Goal: Task Accomplishment & Management: Manage account settings

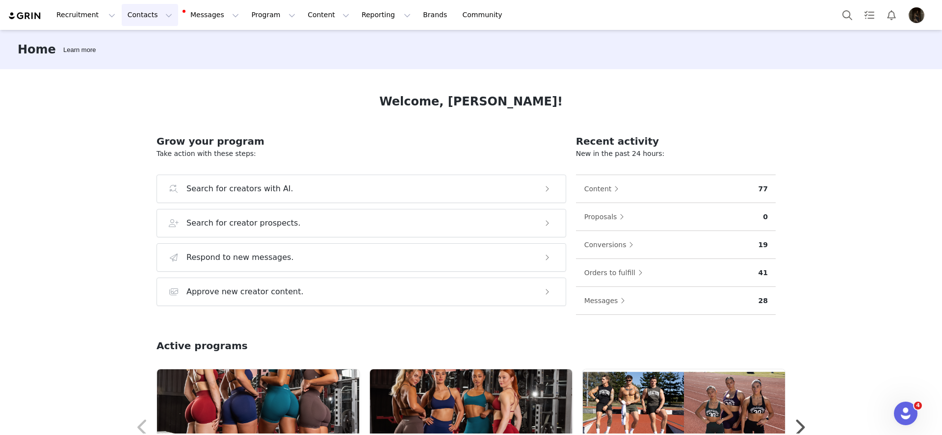
click at [162, 12] on button "Contacts Contacts" at bounding box center [150, 15] width 56 height 22
click at [161, 38] on div "Creators" at bounding box center [154, 43] width 66 height 10
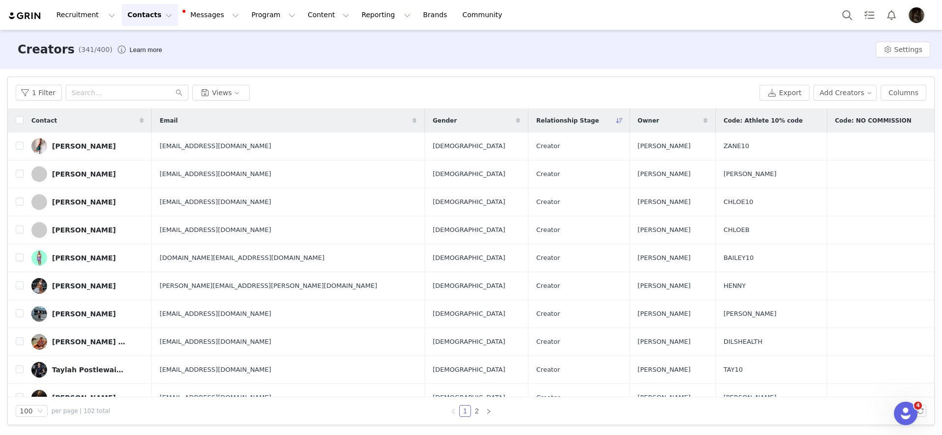
click at [828, 101] on div "1 Filter Views Export Add Creators Columns" at bounding box center [471, 93] width 926 height 32
click at [831, 98] on button "Add Creators" at bounding box center [846, 93] width 64 height 16
click at [818, 119] on li "Add a Creator" at bounding box center [845, 113] width 78 height 16
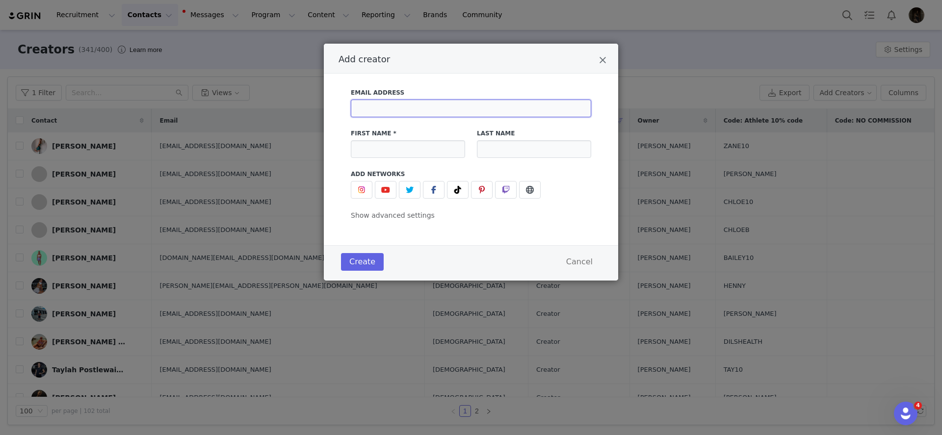
click at [445, 104] on input "Add creator" at bounding box center [471, 109] width 240 height 18
paste input "[EMAIL_ADDRESS][DOMAIN_NAME]"
type input "[EMAIL_ADDRESS][DOMAIN_NAME]"
click at [392, 152] on input "Add creator" at bounding box center [408, 149] width 114 height 18
type input "[PERSON_NAME]"
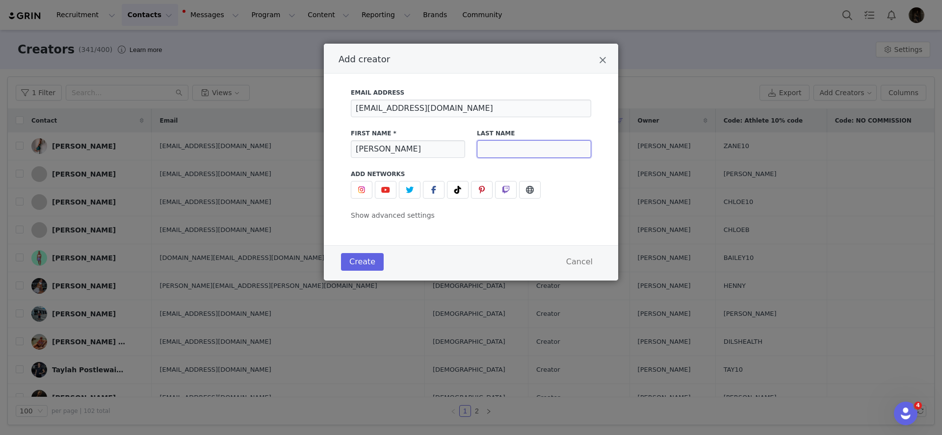
click at [496, 155] on input "Add creator" at bounding box center [534, 149] width 114 height 18
type input "[PERSON_NAME]"
click at [357, 188] on span "Add creator" at bounding box center [362, 190] width 12 height 12
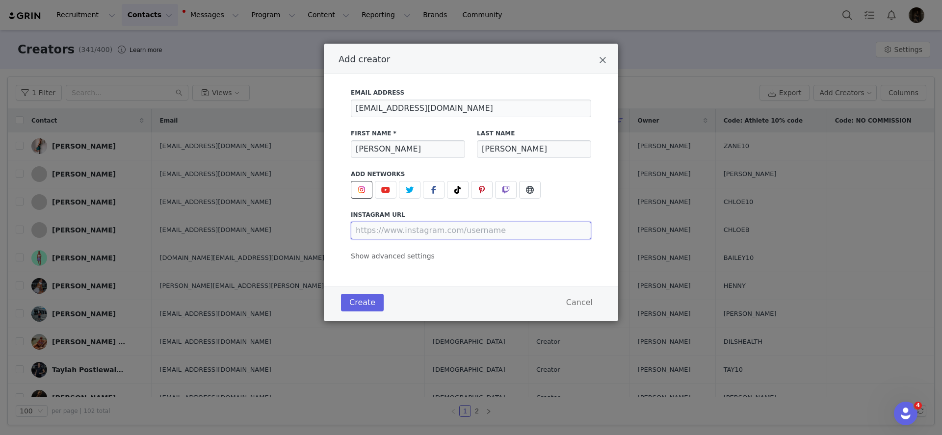
click at [399, 230] on input "Add creator" at bounding box center [471, 231] width 240 height 18
paste input "[URL][DOMAIN_NAME]"
type input "[URL][DOMAIN_NAME]"
click at [370, 299] on button "Create" at bounding box center [362, 303] width 43 height 18
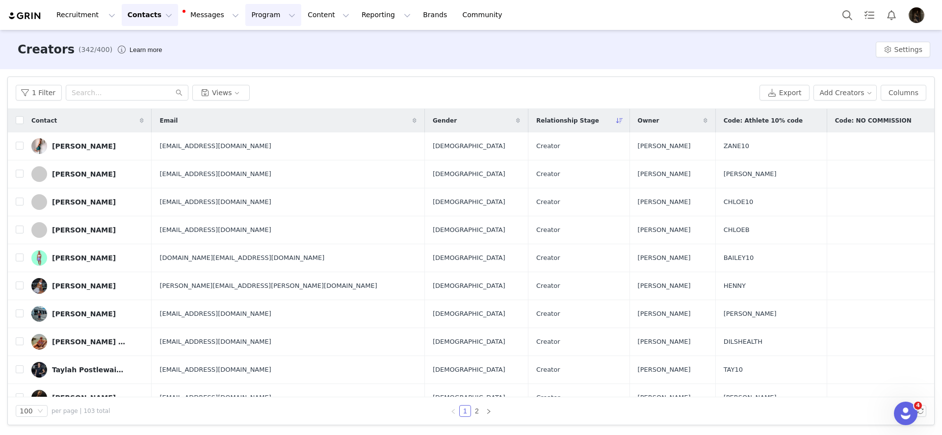
click at [245, 11] on button "Program Program" at bounding box center [273, 15] width 56 height 22
click at [249, 38] on p "Activations" at bounding box center [257, 43] width 38 height 10
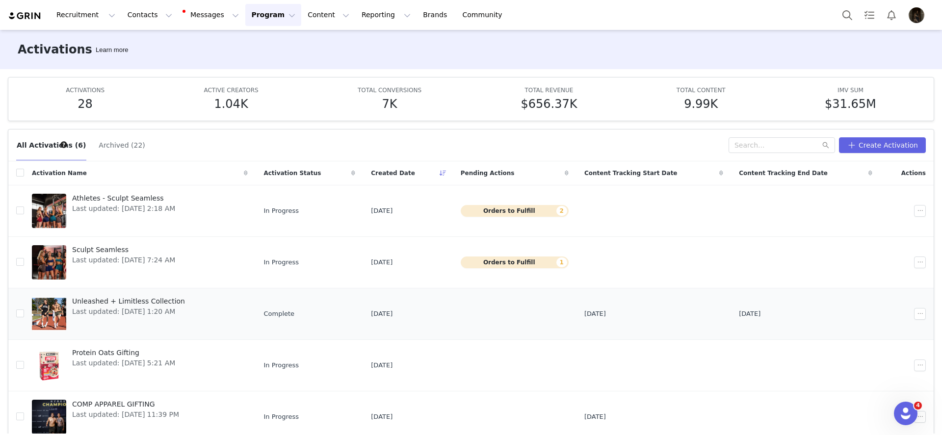
scroll to position [43, 0]
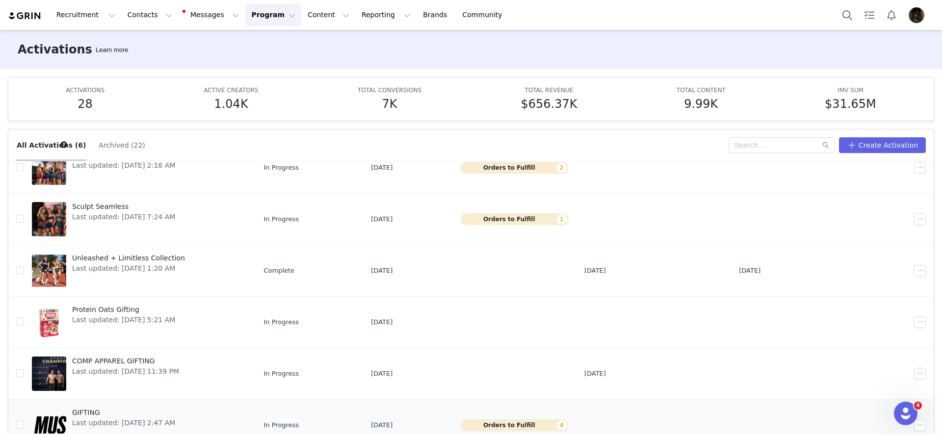
click at [154, 409] on span "GIFTING" at bounding box center [123, 413] width 103 height 10
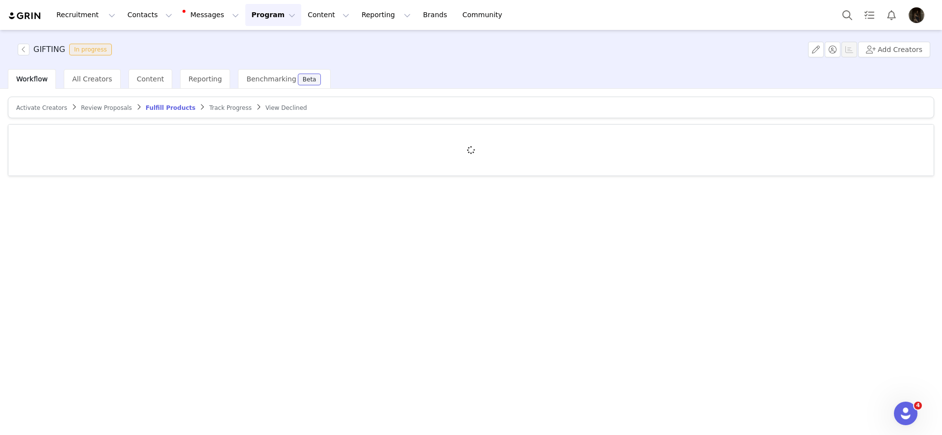
click at [40, 105] on span "Activate Creators" at bounding box center [41, 108] width 51 height 7
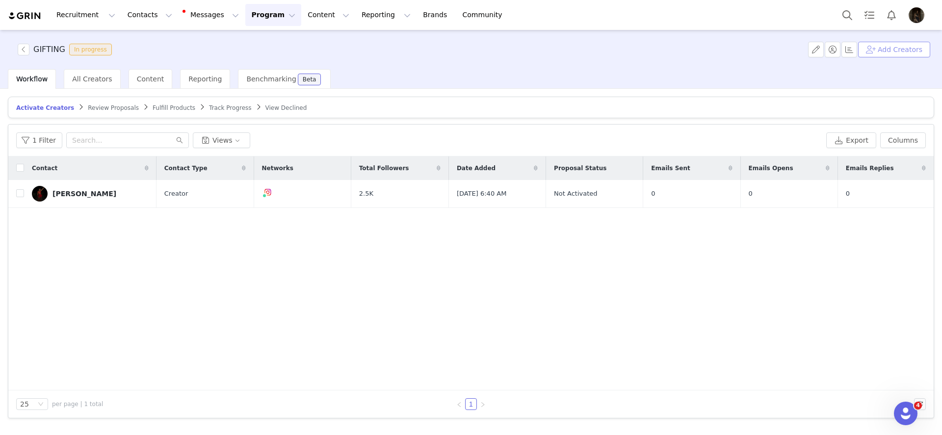
click at [915, 50] on button "Add Creators" at bounding box center [894, 50] width 72 height 16
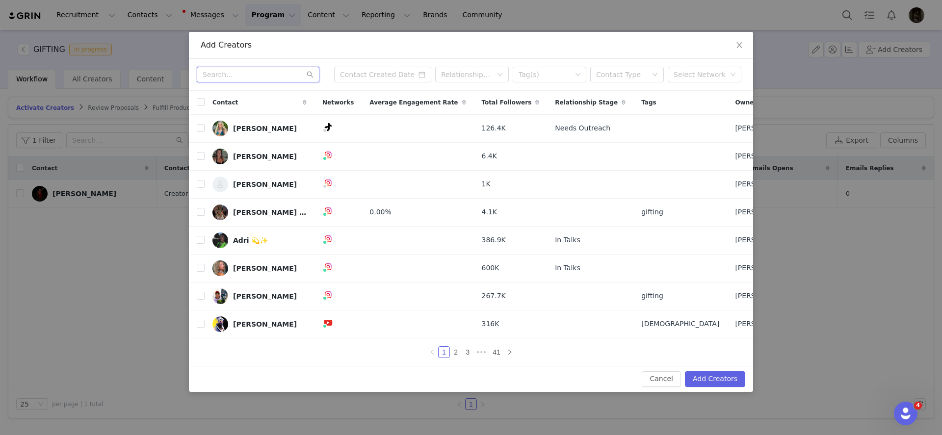
click at [211, 79] on input "text" at bounding box center [258, 75] width 123 height 16
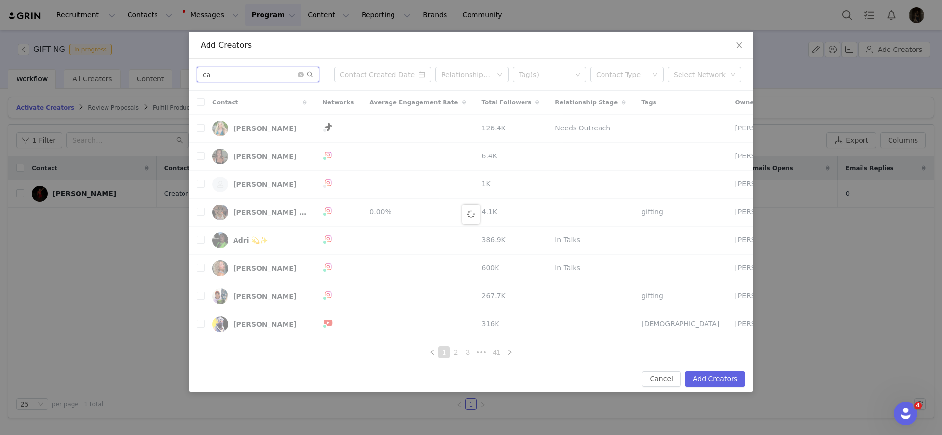
type input "c"
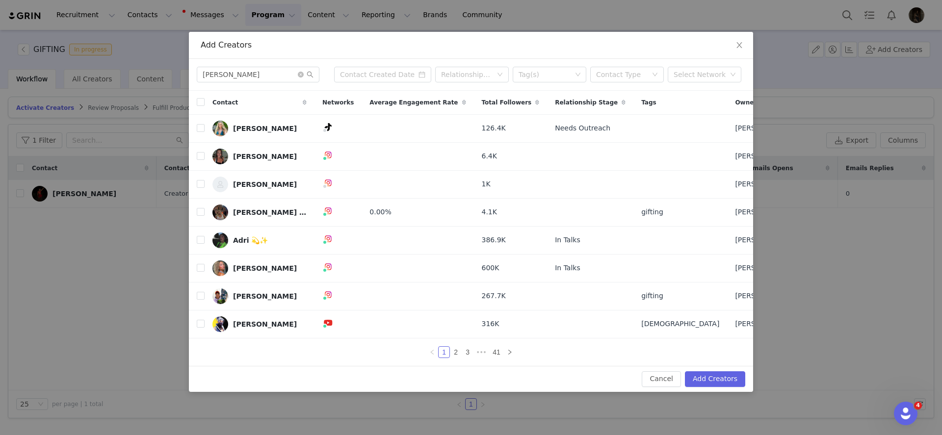
click at [496, 44] on div "Add Creators" at bounding box center [471, 45] width 541 height 11
click at [275, 77] on input "[PERSON_NAME]" at bounding box center [258, 75] width 123 height 16
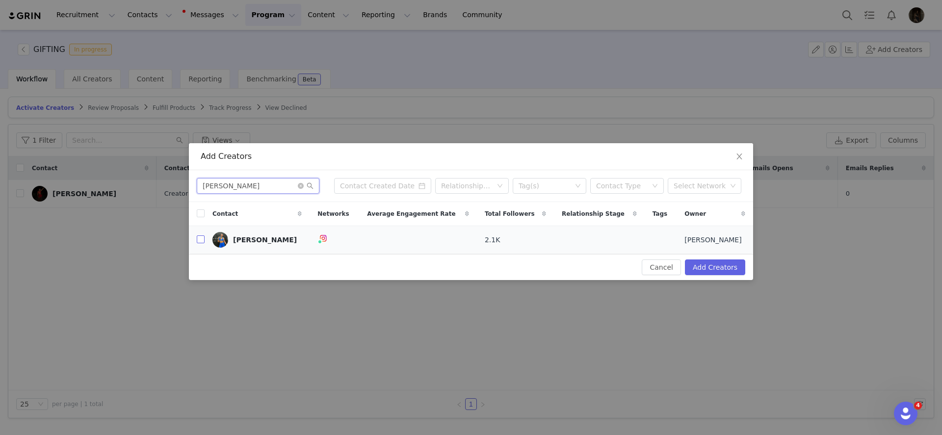
type input "[PERSON_NAME]"
click at [200, 242] on input "checkbox" at bounding box center [201, 240] width 8 height 8
checkbox input "true"
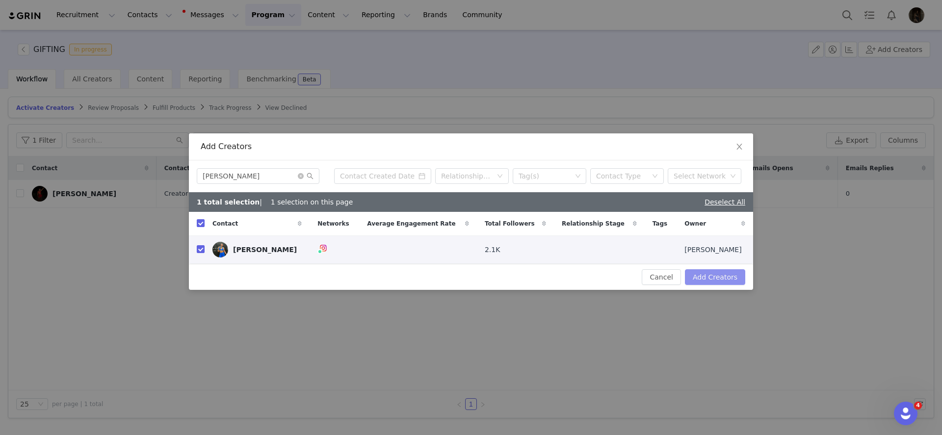
click at [732, 271] on button "Add Creators" at bounding box center [715, 277] width 60 height 16
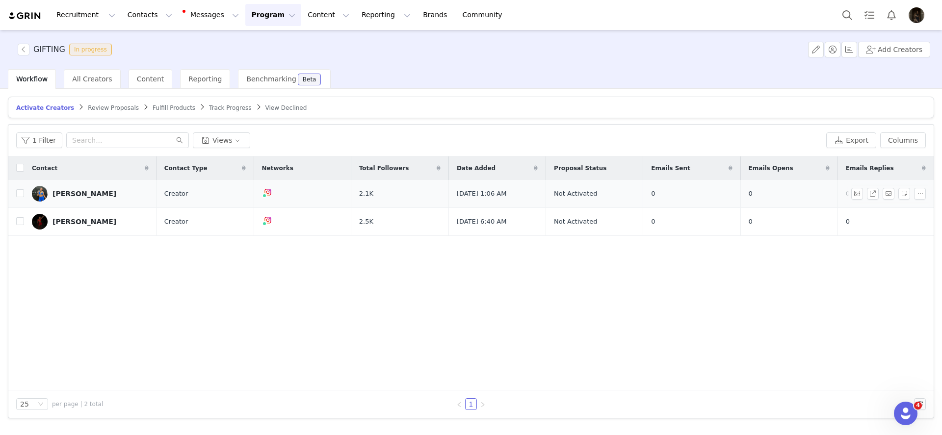
click at [15, 191] on td at bounding box center [16, 194] width 16 height 28
click at [22, 194] on input "checkbox" at bounding box center [20, 193] width 8 height 8
checkbox input "true"
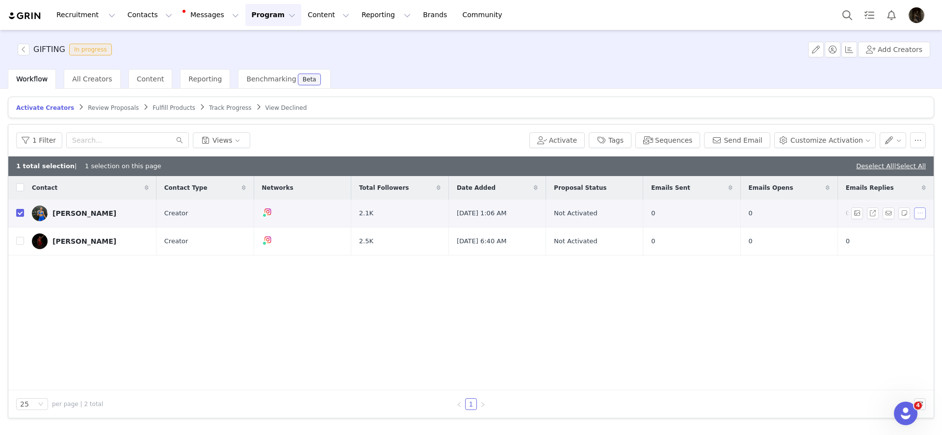
click at [924, 213] on button "button" at bounding box center [920, 214] width 12 height 12
click at [897, 226] on span "Activate Creators" at bounding box center [895, 230] width 59 height 11
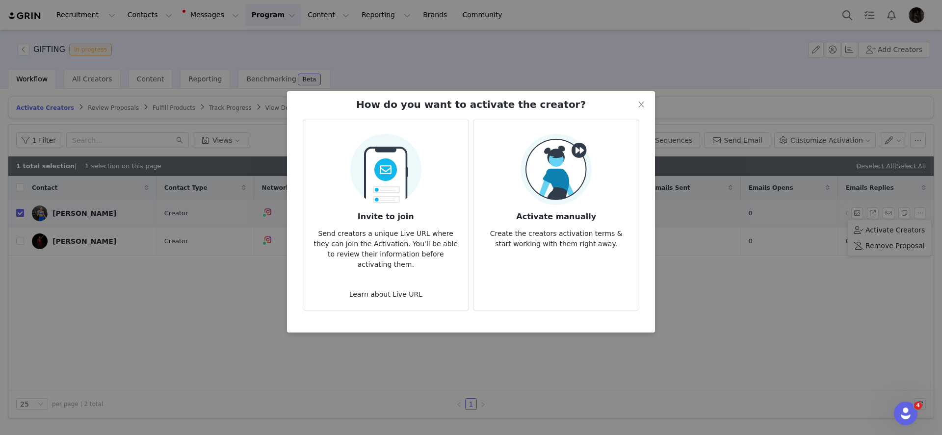
click at [552, 164] on img at bounding box center [556, 169] width 71 height 71
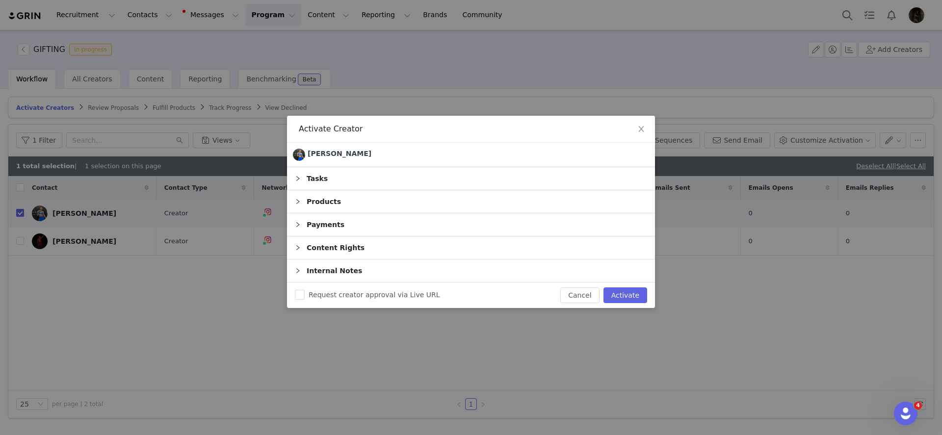
click at [449, 204] on div "Products" at bounding box center [471, 201] width 368 height 23
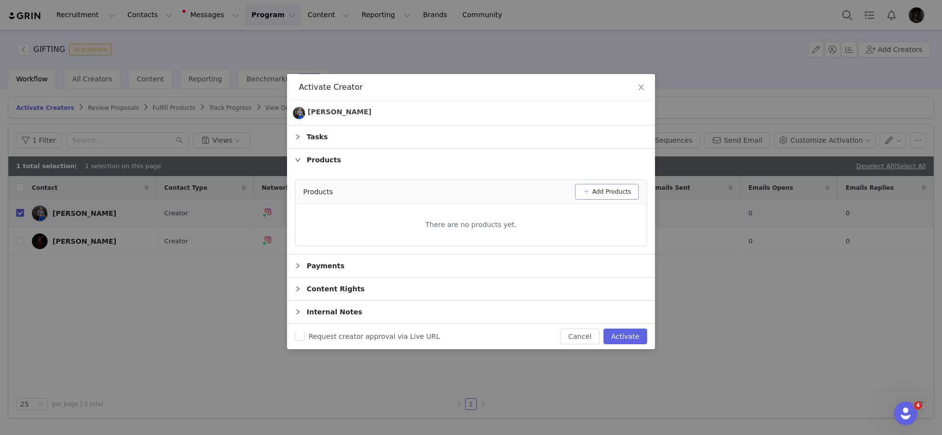
click at [608, 189] on button "Add Products" at bounding box center [607, 192] width 64 height 16
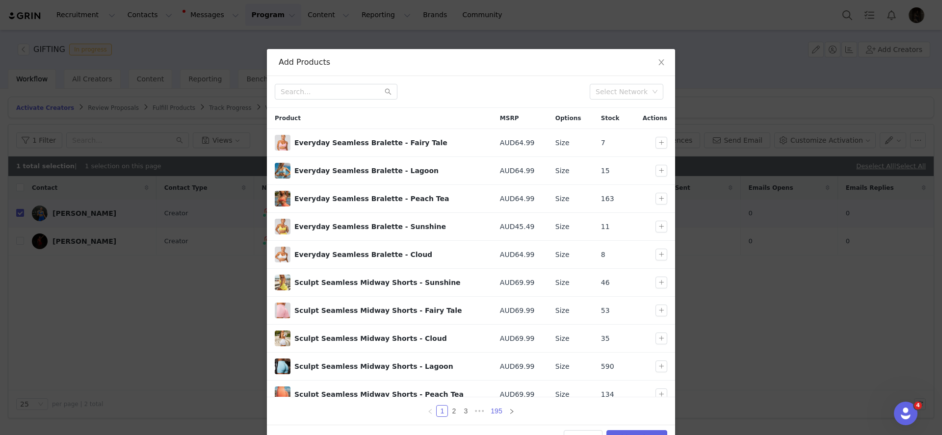
click at [499, 408] on link "195" at bounding box center [496, 411] width 17 height 11
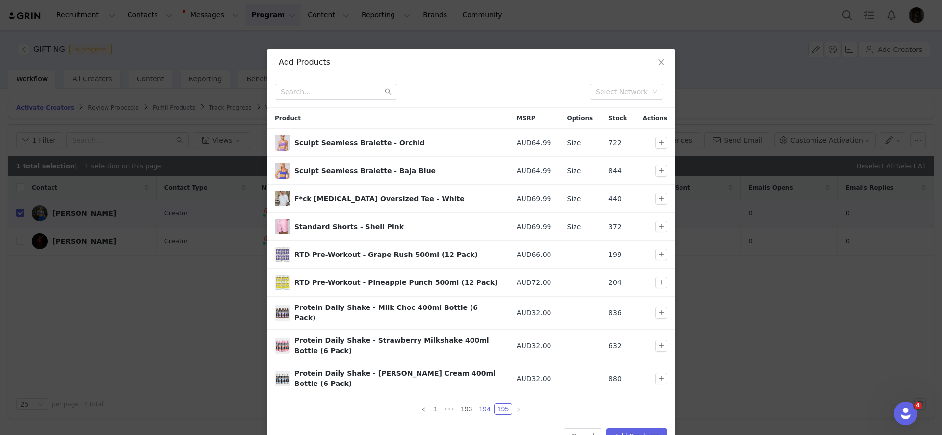
click at [487, 404] on link "194" at bounding box center [484, 409] width 17 height 11
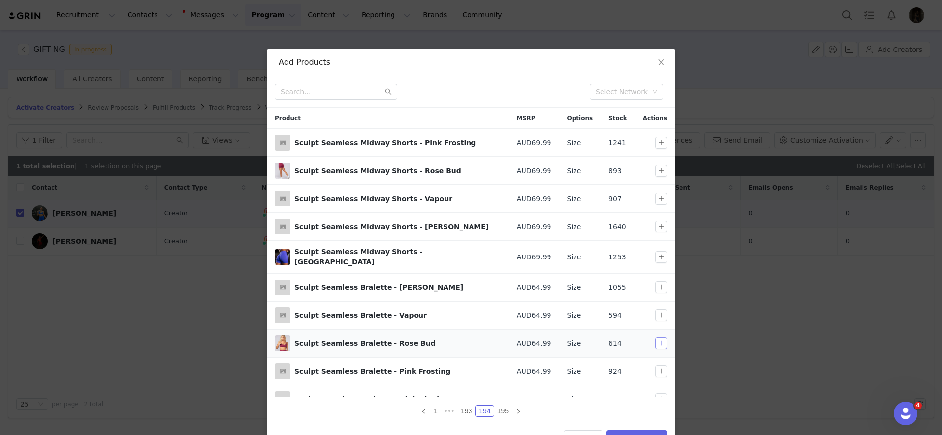
click at [663, 339] on button "button" at bounding box center [662, 344] width 12 height 12
click at [664, 167] on button "button" at bounding box center [662, 171] width 12 height 12
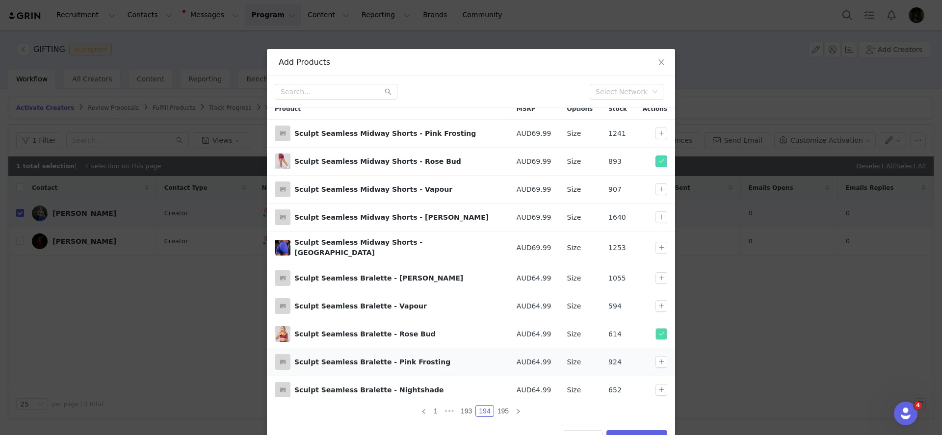
scroll to position [27, 0]
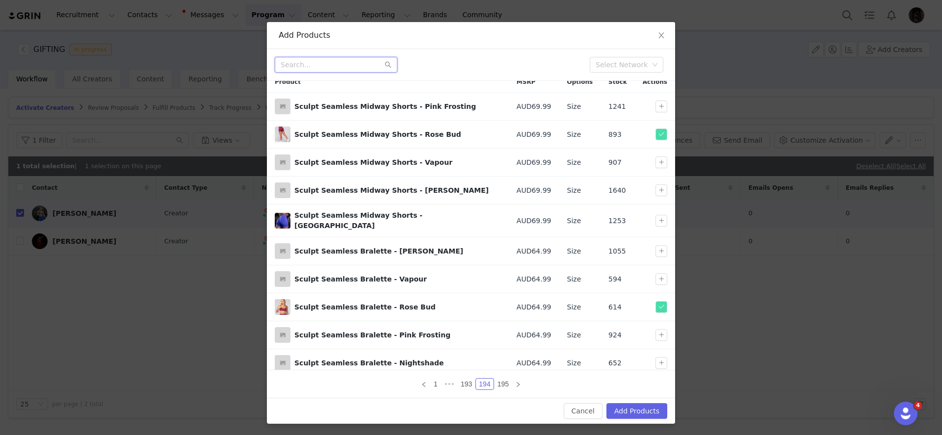
click at [361, 66] on input "text" at bounding box center [336, 65] width 123 height 16
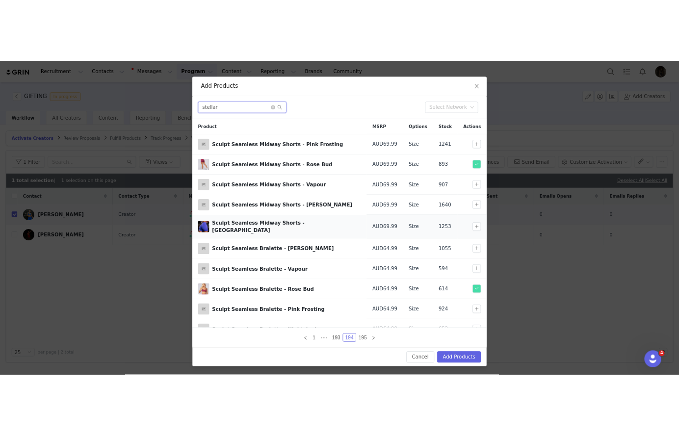
scroll to position [0, 0]
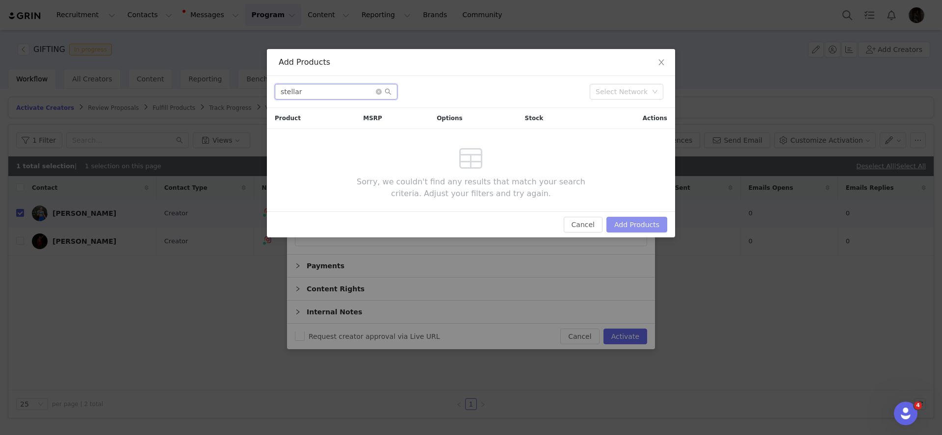
type input "stellar"
click at [621, 226] on button "Add Products" at bounding box center [637, 225] width 61 height 16
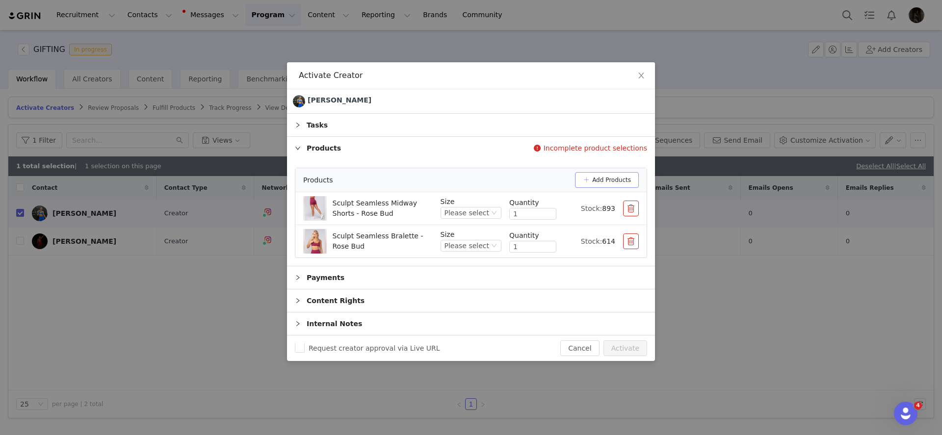
click at [596, 185] on button "Add Products" at bounding box center [607, 180] width 64 height 16
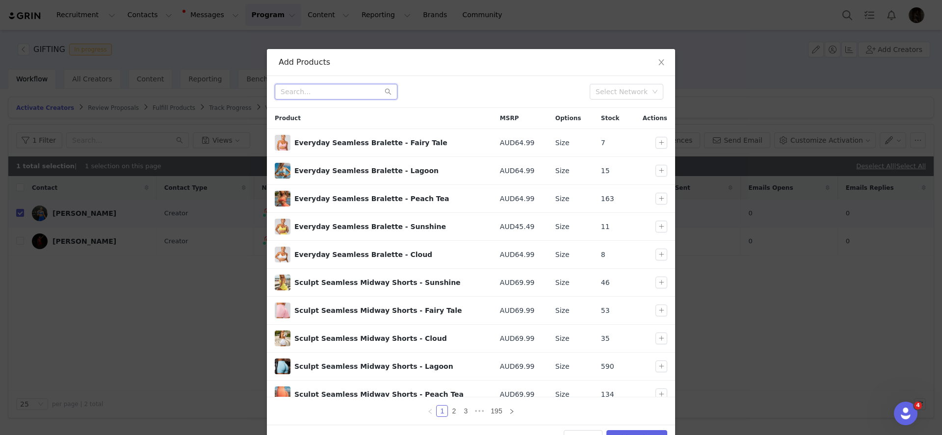
click at [296, 94] on input "text" at bounding box center [336, 92] width 123 height 16
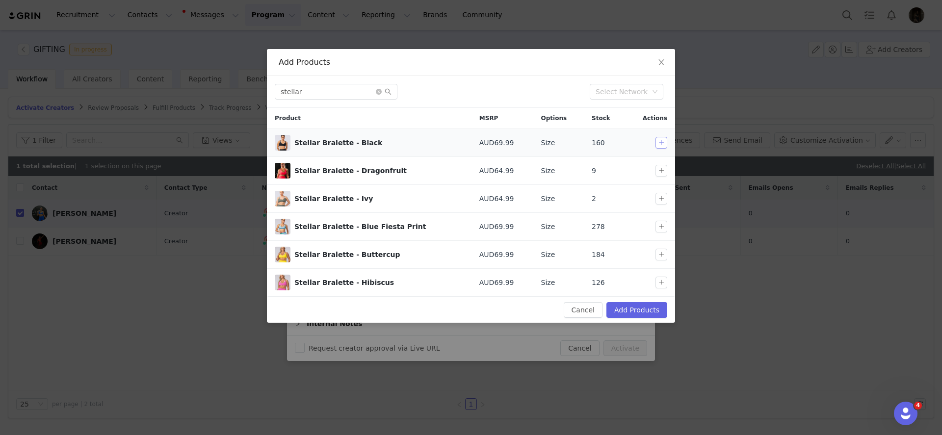
click at [663, 141] on button "button" at bounding box center [662, 143] width 12 height 12
click at [343, 83] on div "stellar Select Network" at bounding box center [471, 92] width 408 height 32
click at [343, 88] on input "stellar" at bounding box center [336, 92] width 123 height 16
click at [343, 89] on input "stellar" at bounding box center [336, 92] width 123 height 16
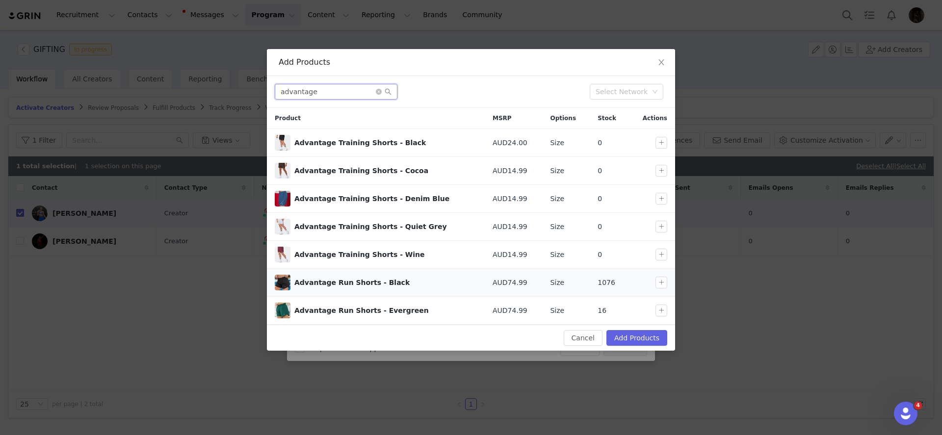
type input "advantage"
click at [666, 288] on td at bounding box center [652, 283] width 46 height 28
click at [665, 285] on button "button" at bounding box center [662, 283] width 12 height 12
click at [647, 331] on button "Add Products" at bounding box center [637, 338] width 61 height 16
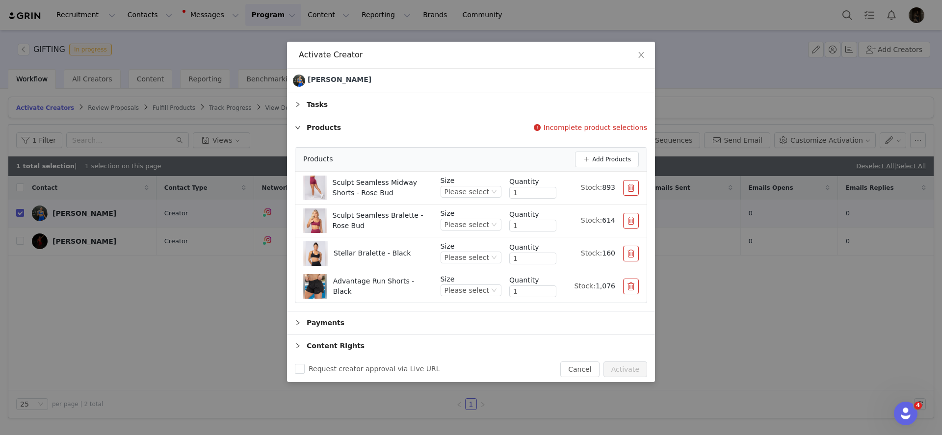
click at [464, 197] on div "Size Please select" at bounding box center [471, 188] width 61 height 24
click at [464, 194] on div "Please select" at bounding box center [467, 191] width 45 height 11
click at [455, 252] on li "M" at bounding box center [473, 256] width 58 height 16
click at [477, 224] on div "Please select" at bounding box center [467, 224] width 45 height 11
click at [460, 271] on li "S" at bounding box center [473, 273] width 58 height 16
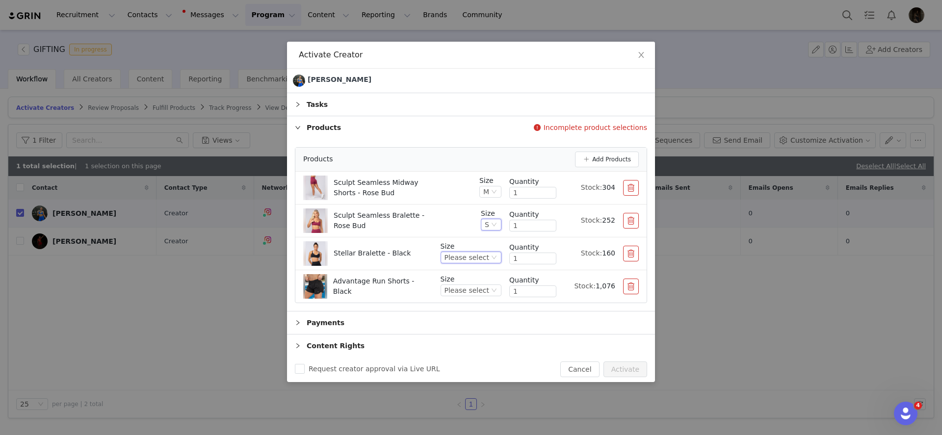
click at [473, 258] on div "Please select" at bounding box center [467, 257] width 45 height 11
click at [454, 320] on li "S" at bounding box center [473, 322] width 58 height 16
click at [470, 293] on div "Please select" at bounding box center [467, 290] width 45 height 11
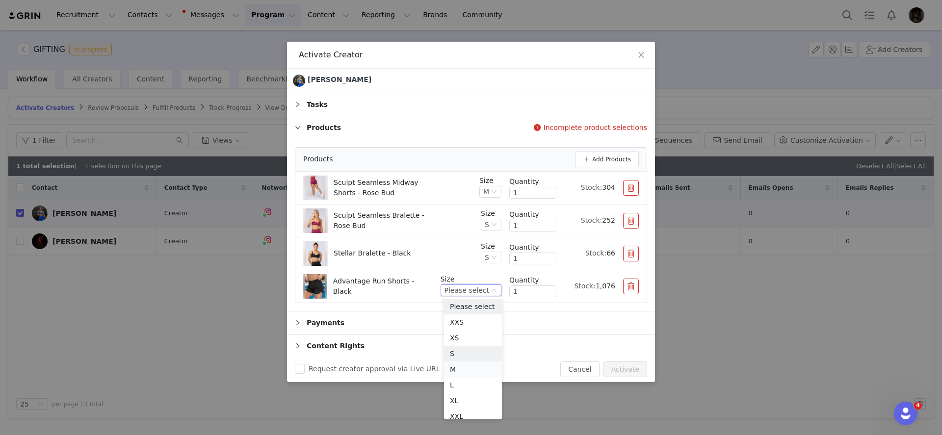
click at [459, 367] on li "M" at bounding box center [473, 370] width 58 height 16
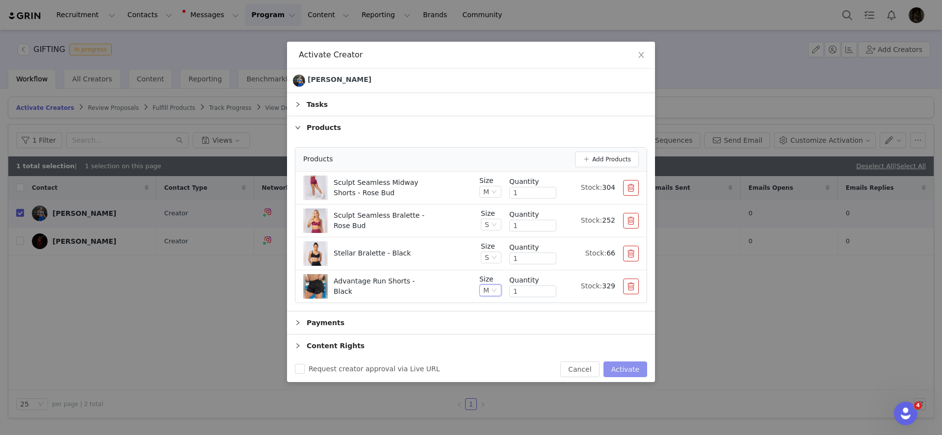
click at [636, 369] on button "Activate" at bounding box center [626, 370] width 44 height 16
checkbox input "false"
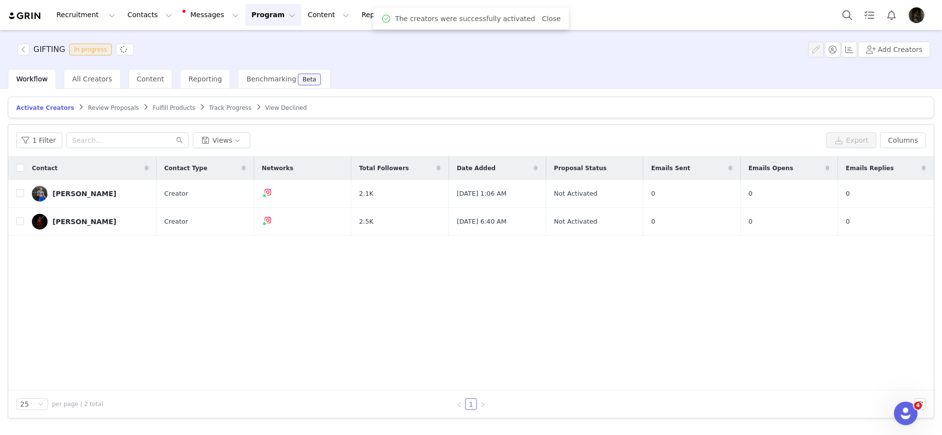
click at [168, 108] on span "Fulfill Products" at bounding box center [174, 108] width 43 height 7
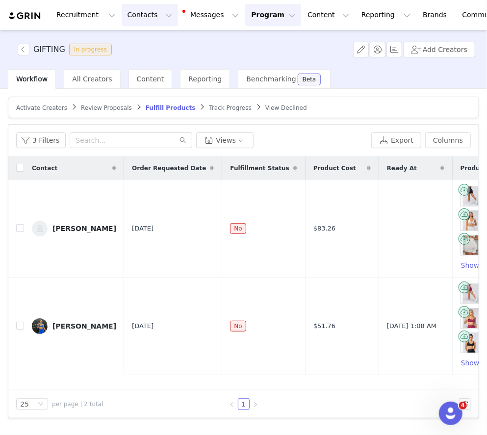
click at [143, 12] on button "Contacts Contacts" at bounding box center [150, 15] width 56 height 22
click at [143, 39] on p "Creators" at bounding box center [137, 43] width 29 height 10
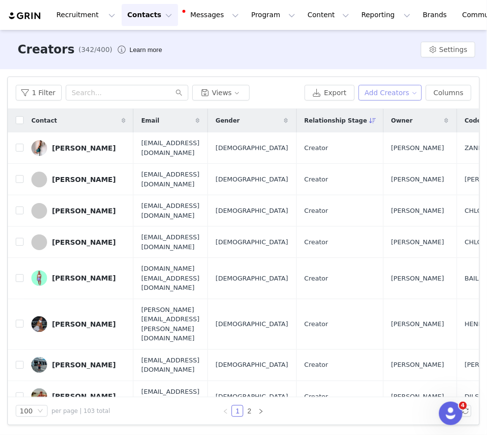
click at [379, 96] on button "Add Creators" at bounding box center [391, 93] width 64 height 16
click at [378, 106] on li "Add a Creator" at bounding box center [390, 113] width 78 height 16
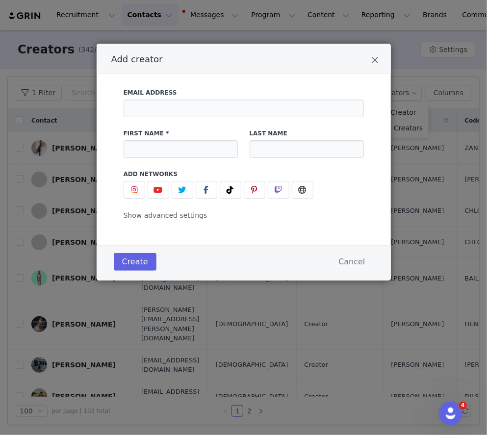
click at [271, 123] on div "Last Name" at bounding box center [307, 143] width 126 height 41
click at [275, 108] on input "Add creator" at bounding box center [244, 109] width 240 height 18
click at [202, 149] on input "Add creator" at bounding box center [181, 149] width 114 height 18
type input "Eryn"
click at [281, 159] on div "Last Name" at bounding box center [307, 143] width 126 height 41
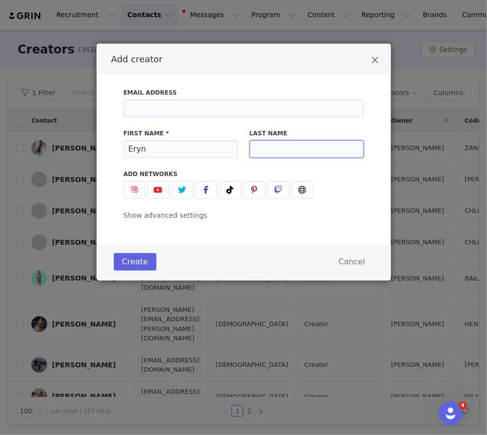
click at [284, 153] on input "Add creator" at bounding box center [307, 149] width 114 height 18
type input "Winchester"
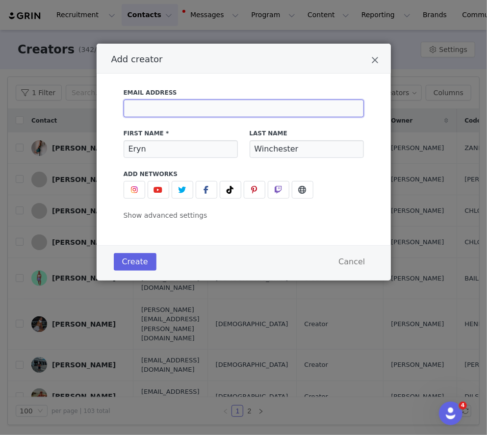
click at [168, 110] on input "Add creator" at bounding box center [244, 109] width 240 height 18
paste input "[DOMAIN_NAME][EMAIL_ADDRESS][DOMAIN_NAME]"
type input "[DOMAIN_NAME][EMAIL_ADDRESS][DOMAIN_NAME]"
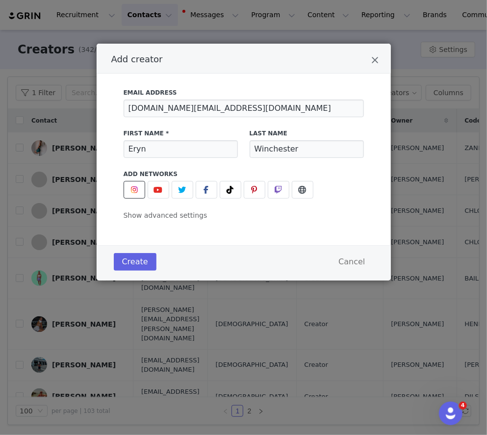
click at [129, 192] on span "Add creator" at bounding box center [135, 190] width 12 height 12
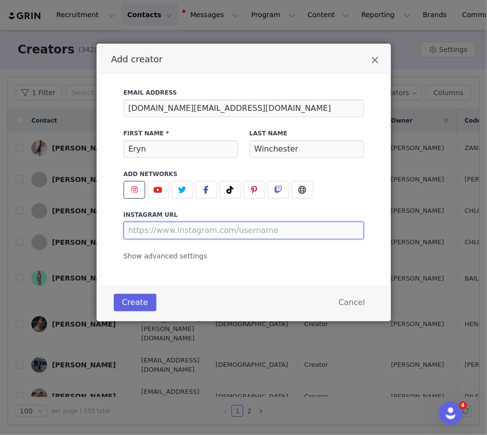
click at [158, 222] on input "Add creator" at bounding box center [244, 231] width 240 height 18
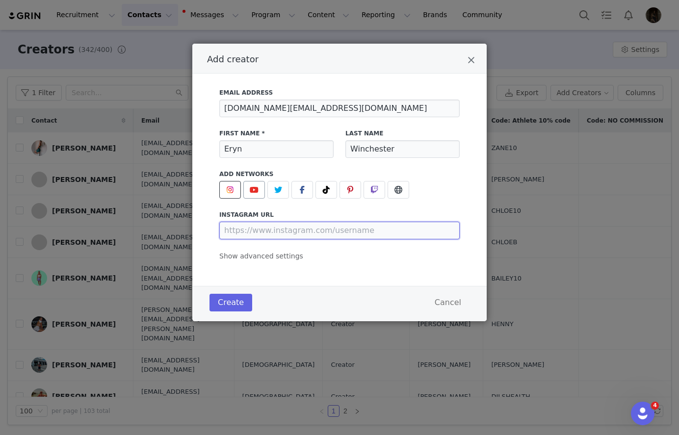
paste input "[URL][DOMAIN_NAME]"
type input "[URL][DOMAIN_NAME]"
click at [234, 298] on button "Create" at bounding box center [231, 303] width 43 height 18
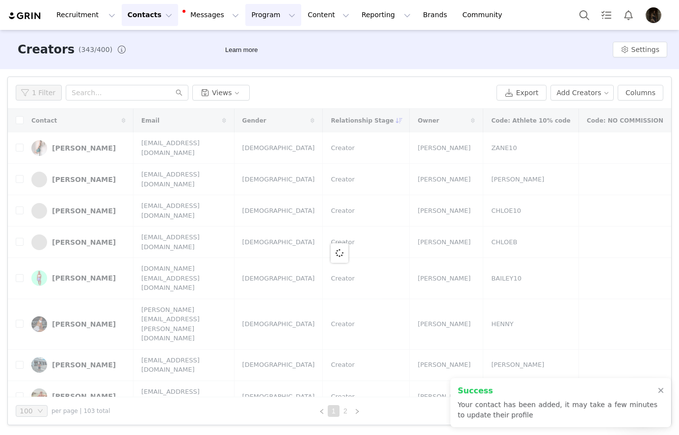
click at [245, 16] on button "Program Program" at bounding box center [273, 15] width 56 height 22
click at [247, 38] on link "Activations" at bounding box center [269, 43] width 78 height 18
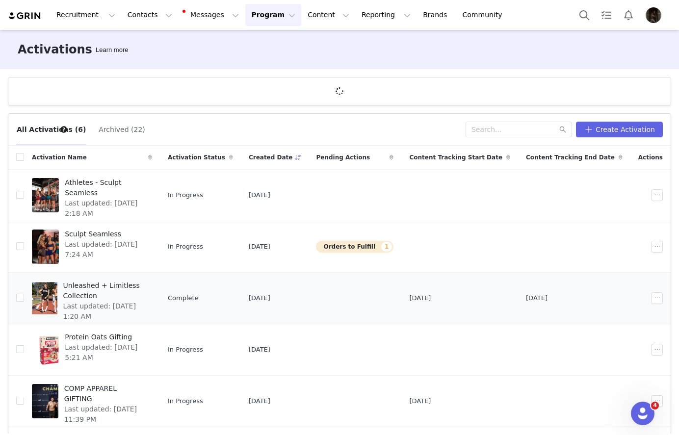
scroll to position [43, 0]
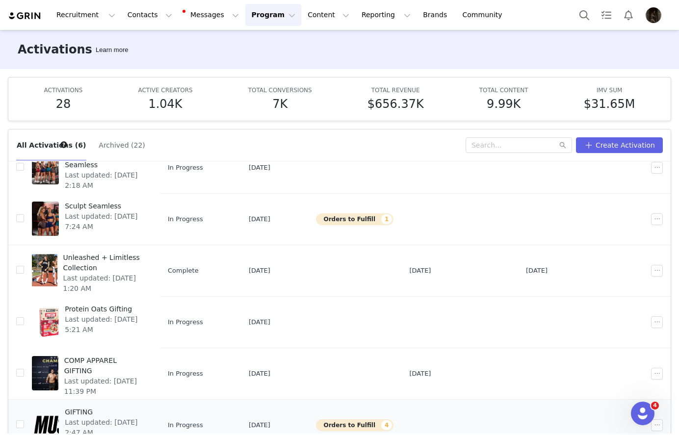
click at [113, 418] on span "Last updated: [DATE] 2:47 AM" at bounding box center [105, 428] width 81 height 21
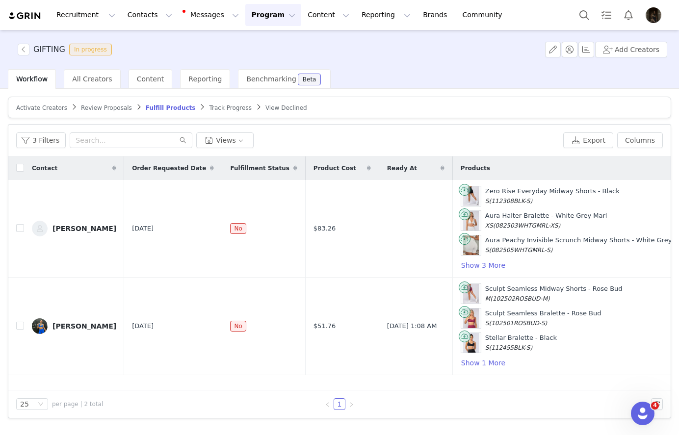
click at [44, 100] on article "Activate Creators Review Proposals Fulfill Products Track Progress View Declined" at bounding box center [339, 108] width 663 height 22
click at [46, 105] on span "Activate Creators" at bounding box center [41, 108] width 51 height 7
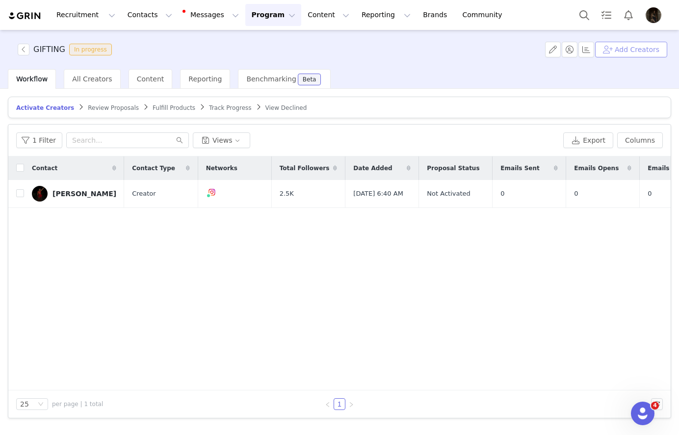
click at [646, 43] on button "Add Creators" at bounding box center [631, 50] width 72 height 16
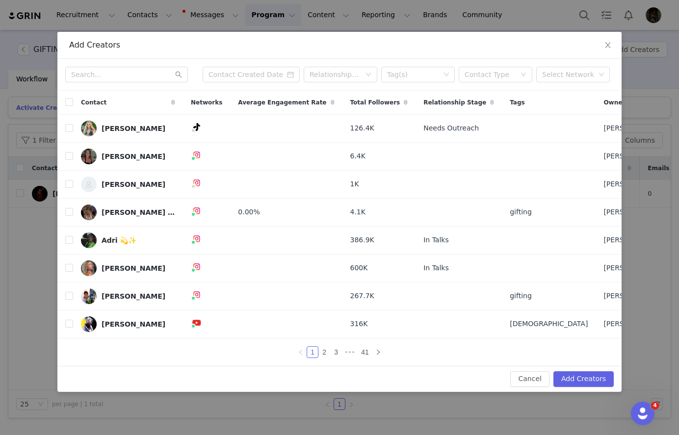
click at [95, 86] on div "Relationship Stage Tag(s) Contact Type Select Network" at bounding box center [339, 75] width 564 height 32
click at [95, 77] on input "text" at bounding box center [126, 75] width 123 height 16
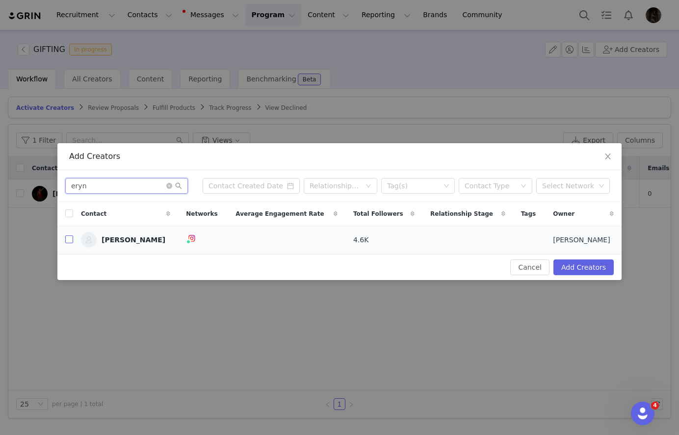
type input "eryn"
click at [73, 241] on input "checkbox" at bounding box center [69, 240] width 8 height 8
checkbox input "true"
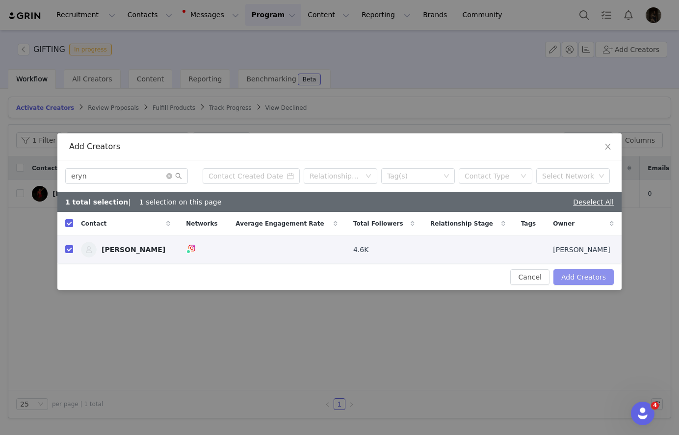
click at [580, 275] on button "Add Creators" at bounding box center [584, 277] width 60 height 16
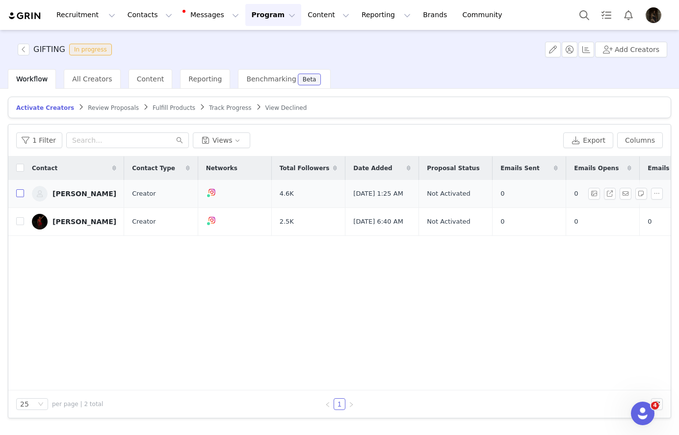
click at [22, 194] on input "checkbox" at bounding box center [20, 193] width 8 height 8
checkbox input "true"
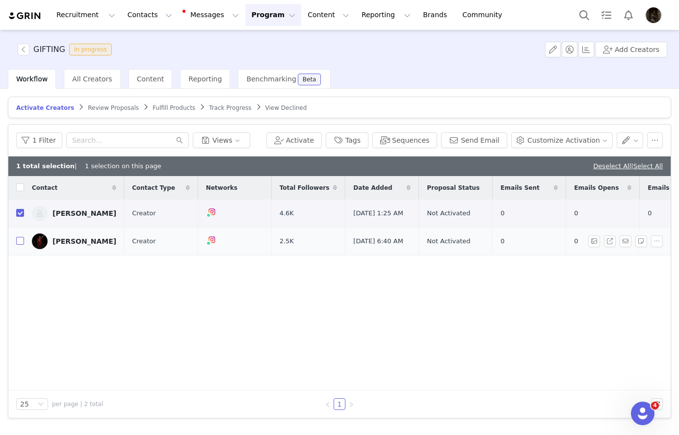
click at [21, 245] on input "checkbox" at bounding box center [20, 241] width 8 height 8
checkbox input "true"
click at [22, 216] on input "checkbox" at bounding box center [20, 213] width 8 height 8
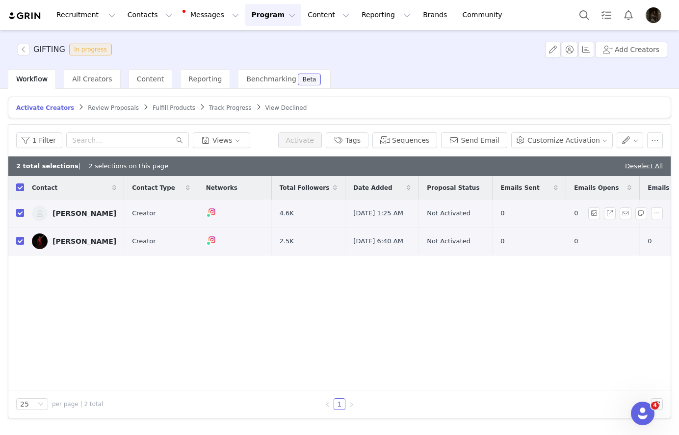
checkbox input "false"
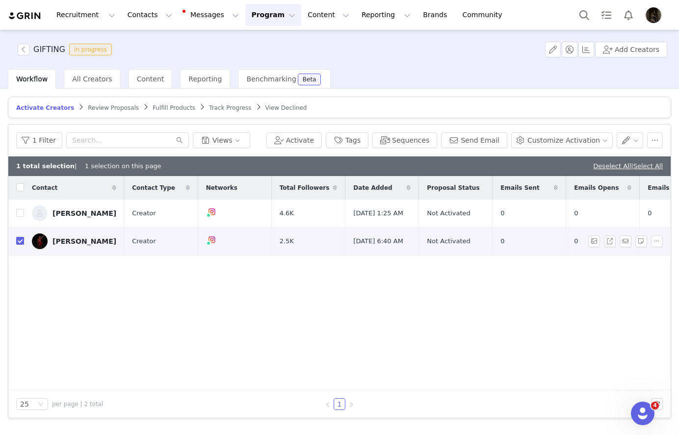
click at [663, 247] on div at bounding box center [627, 242] width 79 height 12
click at [662, 247] on button "button" at bounding box center [657, 242] width 12 height 12
click at [629, 282] on span "Remove Proposal" at bounding box center [632, 279] width 59 height 11
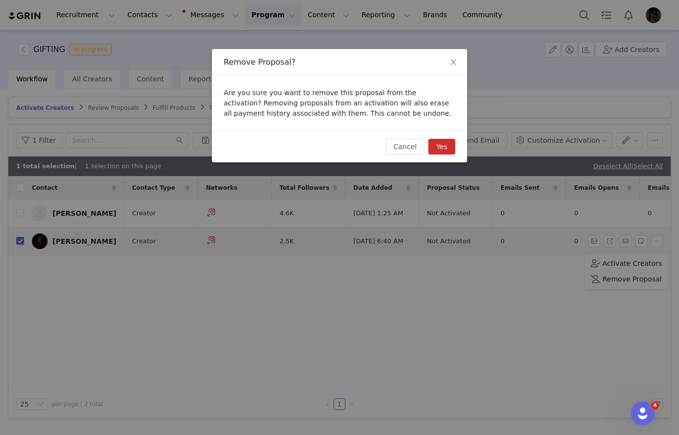
click at [449, 138] on div "Cancel Yes" at bounding box center [339, 147] width 255 height 32
click at [449, 139] on button "Yes" at bounding box center [441, 147] width 27 height 16
checkbox input "false"
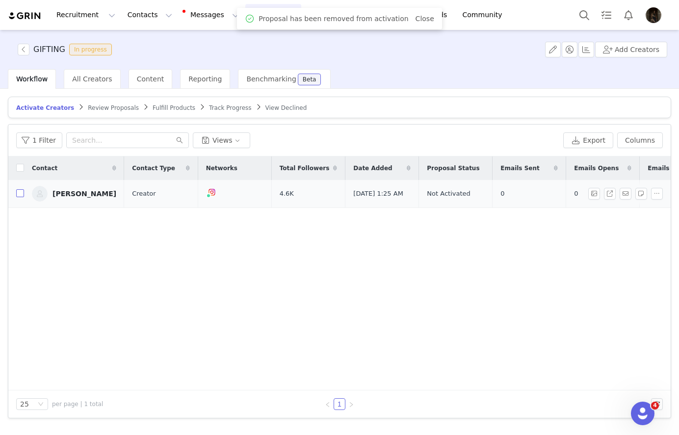
click at [20, 197] on input "checkbox" at bounding box center [20, 193] width 8 height 8
checkbox input "true"
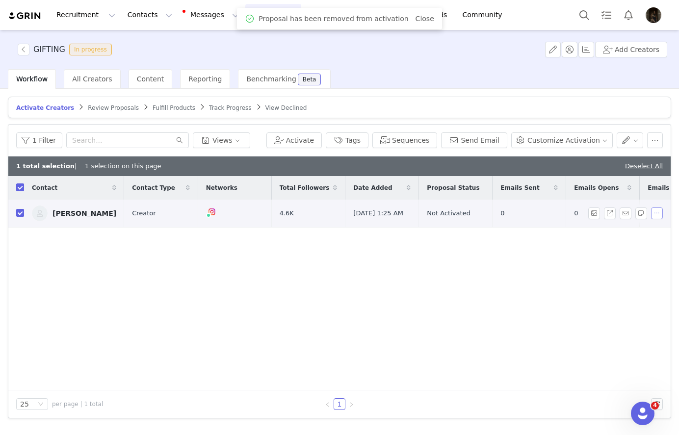
click at [656, 211] on button "button" at bounding box center [657, 214] width 12 height 12
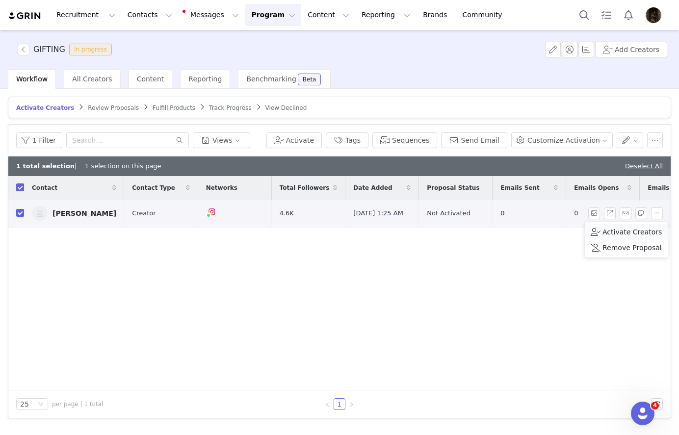
click at [632, 229] on span "Activate Creators" at bounding box center [632, 232] width 59 height 11
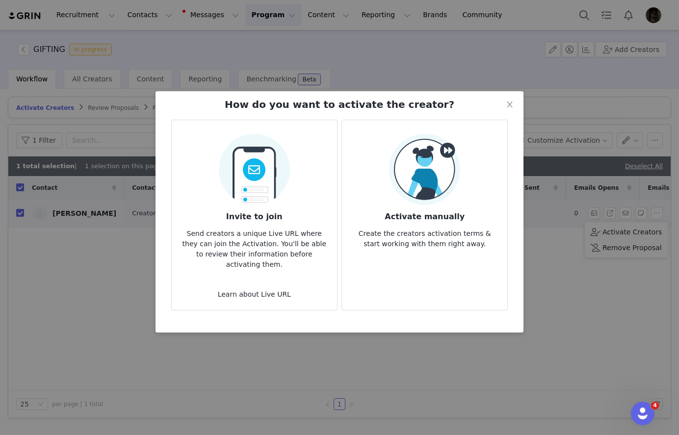
click at [349, 186] on article "Activate manually Create the creators activation terms & start working with the…" at bounding box center [425, 215] width 166 height 191
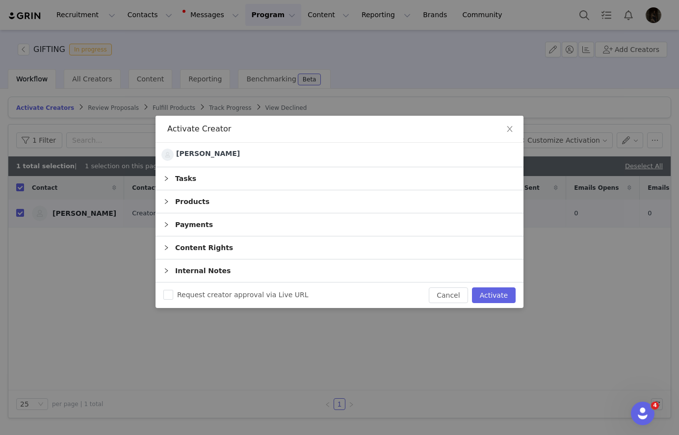
click at [324, 198] on div "Products" at bounding box center [340, 201] width 368 height 23
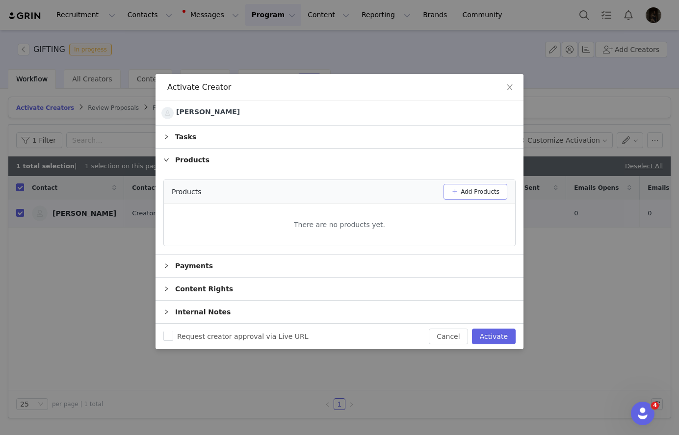
click at [470, 198] on button "Add Products" at bounding box center [476, 192] width 64 height 16
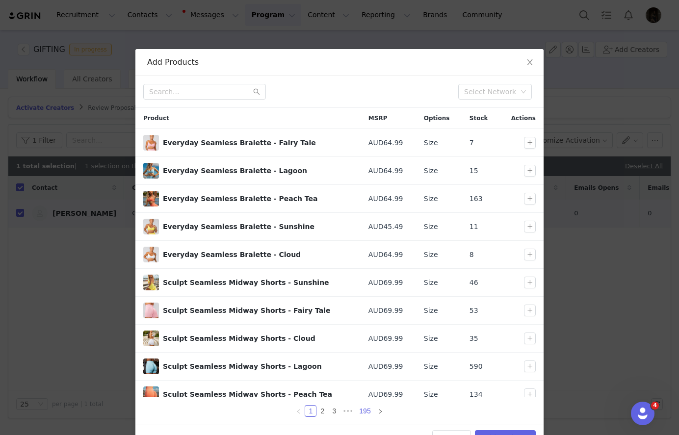
click at [364, 407] on link "195" at bounding box center [364, 411] width 17 height 11
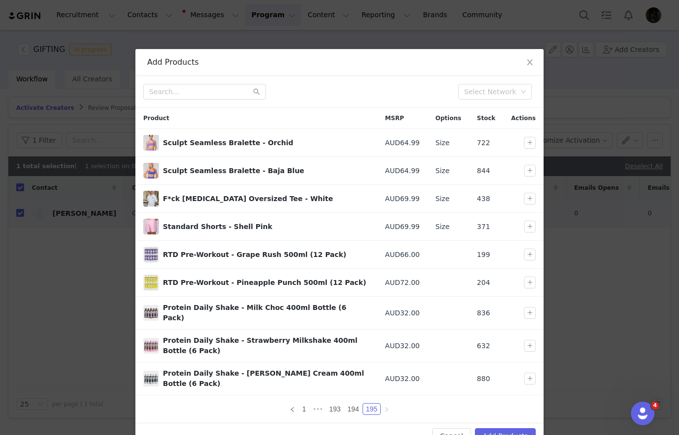
click at [354, 403] on div "1 ••• 193 194 195" at bounding box center [339, 409] width 408 height 27
click at [355, 404] on link "194" at bounding box center [352, 409] width 17 height 11
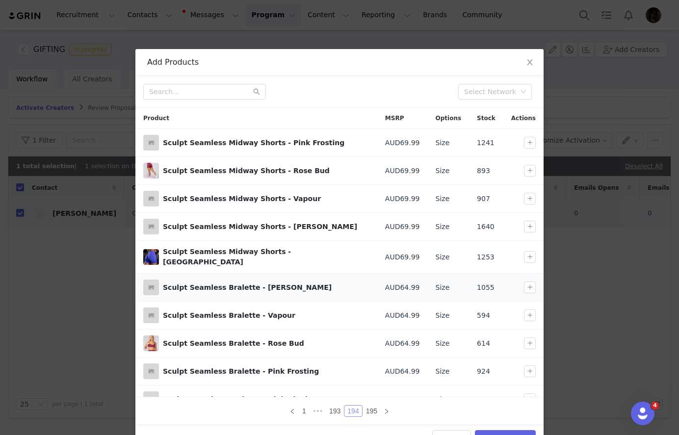
scroll to position [9, 0]
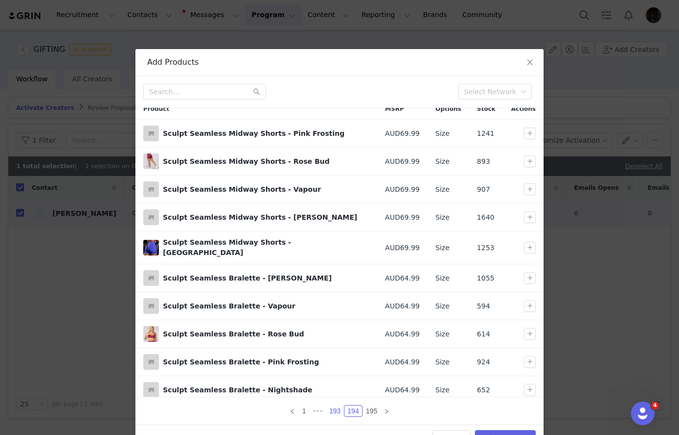
click at [336, 409] on link "193" at bounding box center [334, 411] width 17 height 11
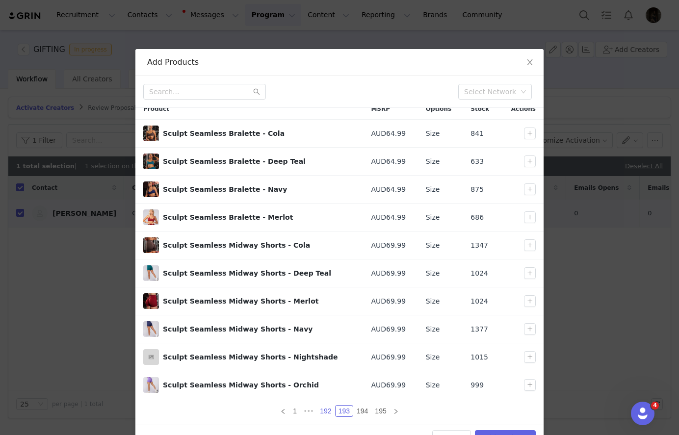
click at [326, 406] on link "192" at bounding box center [325, 411] width 17 height 11
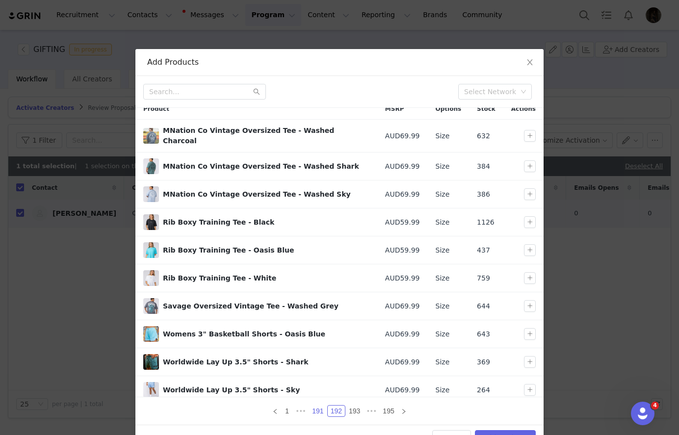
click at [317, 412] on link "191" at bounding box center [317, 411] width 17 height 11
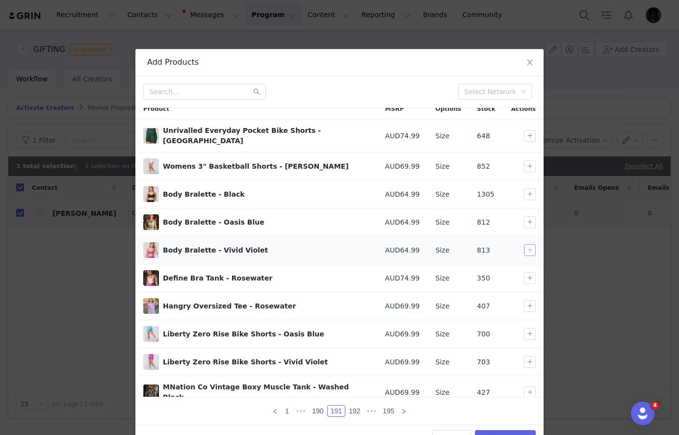
click at [526, 244] on button "button" at bounding box center [530, 250] width 12 height 12
click at [357, 404] on div "1 ••• 190 191 192 ••• 195" at bounding box center [339, 410] width 408 height 27
click at [357, 406] on link "192" at bounding box center [354, 411] width 17 height 11
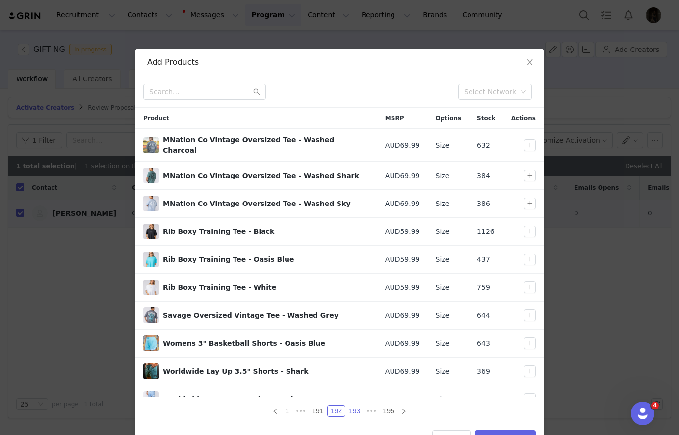
click at [357, 413] on link "193" at bounding box center [354, 411] width 17 height 11
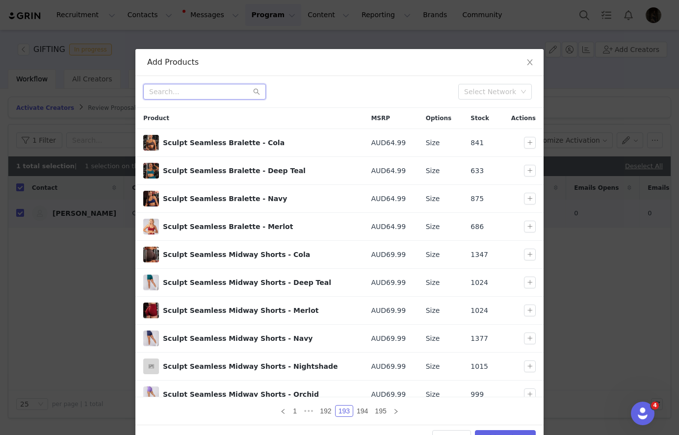
click at [190, 87] on input "text" at bounding box center [204, 92] width 123 height 16
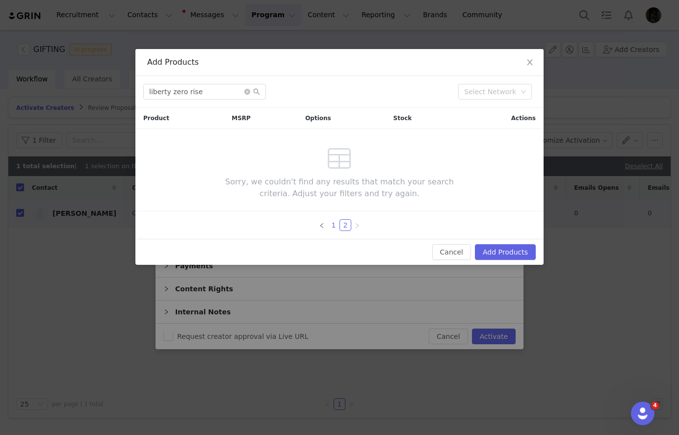
click at [332, 225] on link "1" at bounding box center [333, 225] width 11 height 11
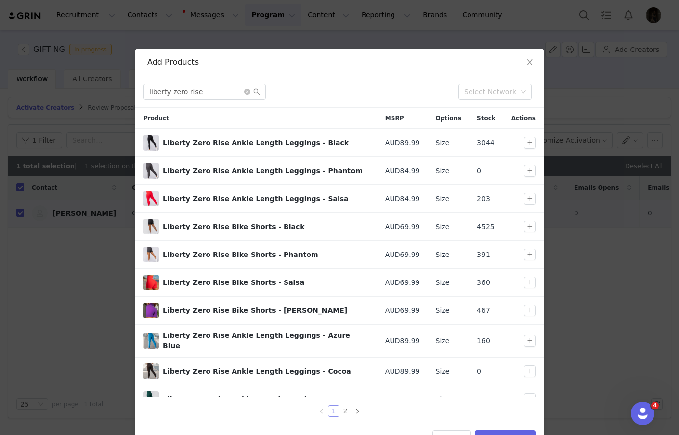
scroll to position [9, 0]
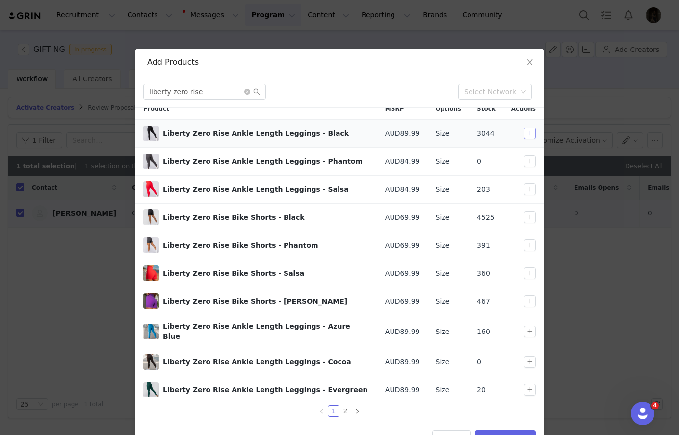
click at [528, 130] on button "button" at bounding box center [530, 134] width 12 height 12
click at [227, 89] on input "liberty zero rise" at bounding box center [204, 92] width 123 height 16
click at [226, 89] on input "liberty zero rise" at bounding box center [204, 92] width 123 height 16
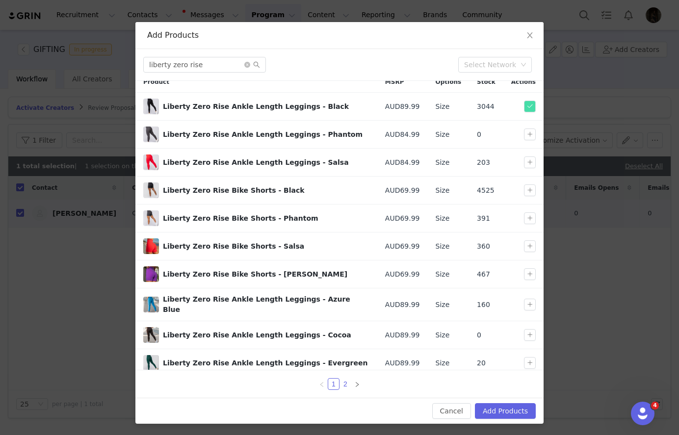
click at [346, 381] on link "2" at bounding box center [345, 384] width 11 height 11
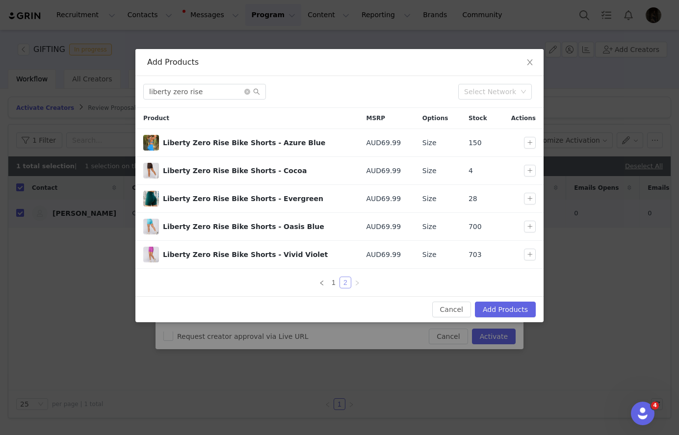
scroll to position [0, 0]
click at [189, 62] on div "Add Products" at bounding box center [339, 62] width 385 height 11
click at [191, 86] on input "liberty zero rise" at bounding box center [204, 92] width 123 height 16
click at [192, 86] on input "liberty zero rise" at bounding box center [204, 92] width 123 height 16
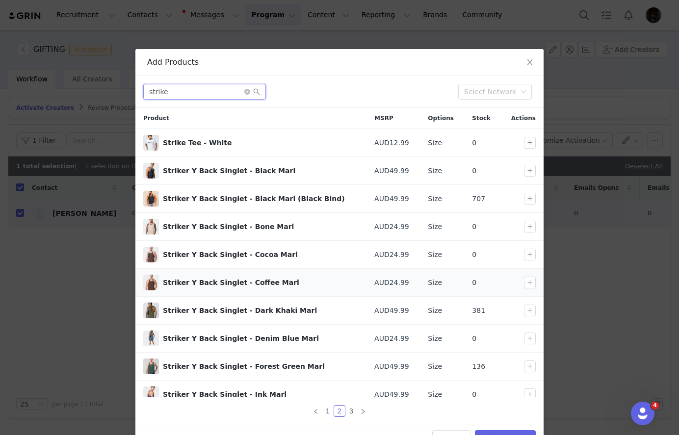
scroll to position [9, 0]
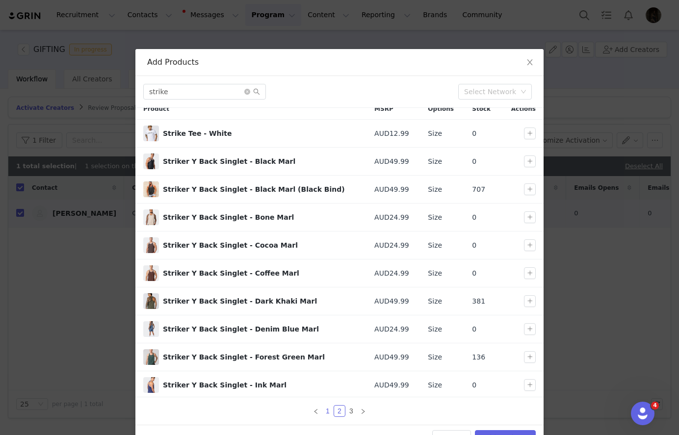
click at [332, 415] on link "1" at bounding box center [327, 411] width 11 height 11
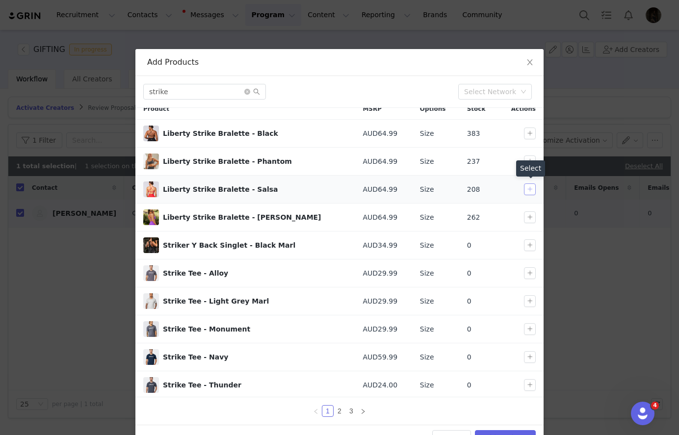
click at [529, 188] on button "button" at bounding box center [530, 190] width 12 height 12
click at [187, 92] on input "strike" at bounding box center [204, 92] width 123 height 16
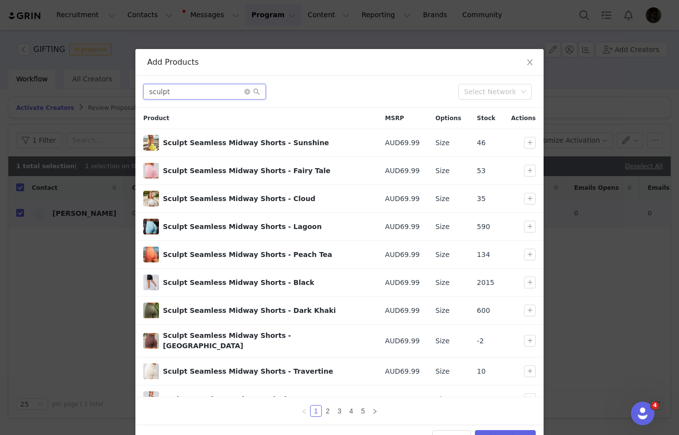
click at [214, 93] on input "sculpt" at bounding box center [204, 92] width 123 height 16
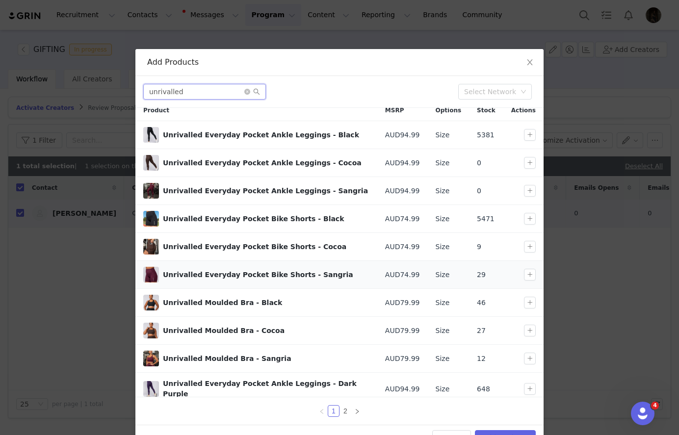
scroll to position [9, 0]
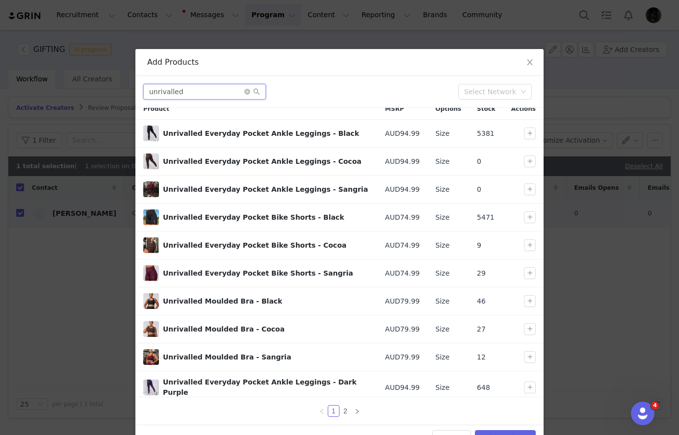
click at [226, 96] on input "unrivalled" at bounding box center [204, 92] width 123 height 16
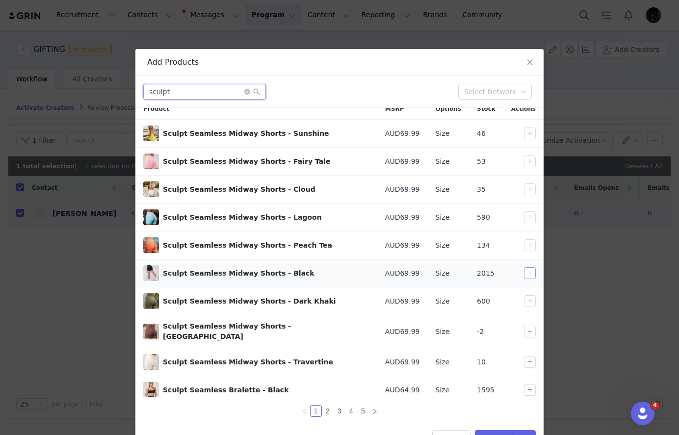
type input "sculpt"
click at [528, 275] on button "button" at bounding box center [530, 273] width 12 height 12
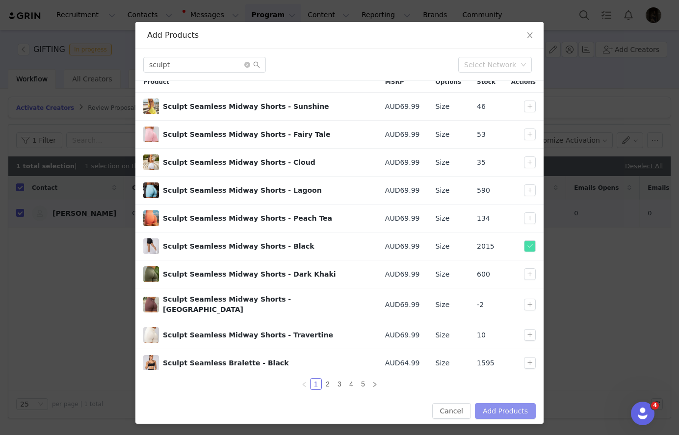
click at [502, 408] on button "Add Products" at bounding box center [505, 411] width 61 height 16
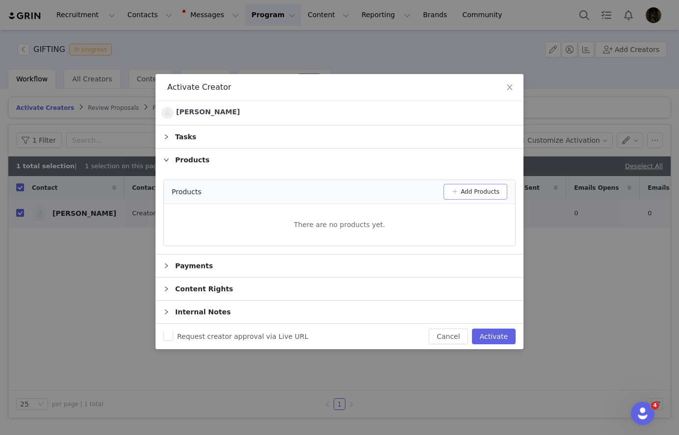
scroll to position [0, 0]
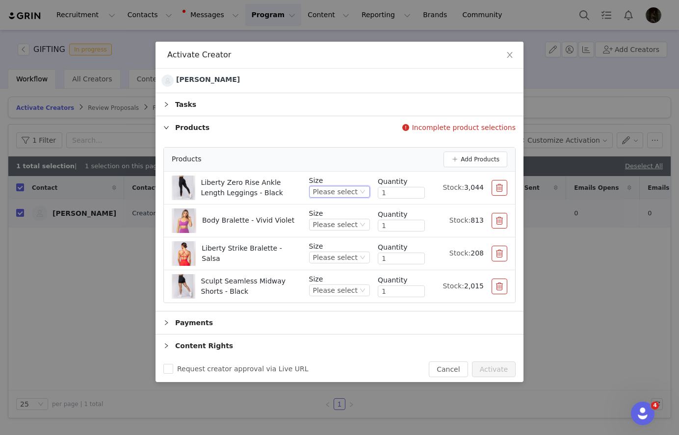
click at [358, 192] on div "Please select" at bounding box center [339, 192] width 61 height 12
click at [336, 253] on li "S" at bounding box center [342, 256] width 58 height 16
click at [339, 222] on div "Please select" at bounding box center [335, 224] width 45 height 11
click at [323, 288] on li "S" at bounding box center [342, 289] width 58 height 16
click at [342, 260] on div "Please select" at bounding box center [335, 257] width 45 height 11
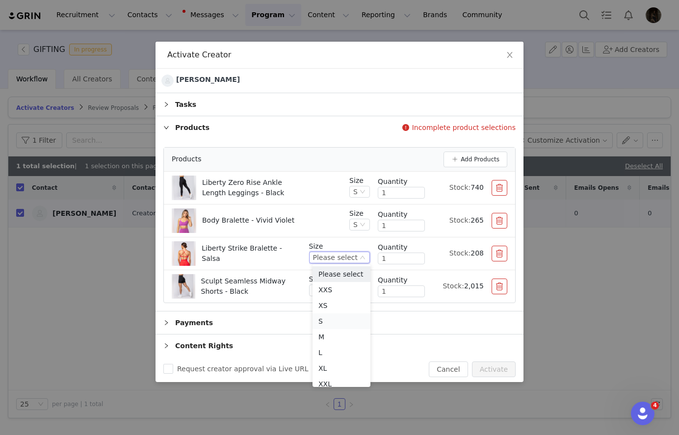
click at [328, 321] on li "S" at bounding box center [342, 322] width 58 height 16
click at [351, 290] on div "Please select" at bounding box center [335, 290] width 45 height 11
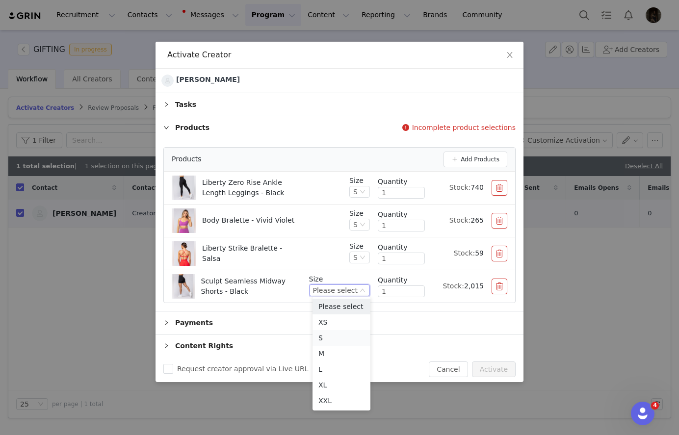
click at [332, 339] on li "S" at bounding box center [342, 338] width 58 height 16
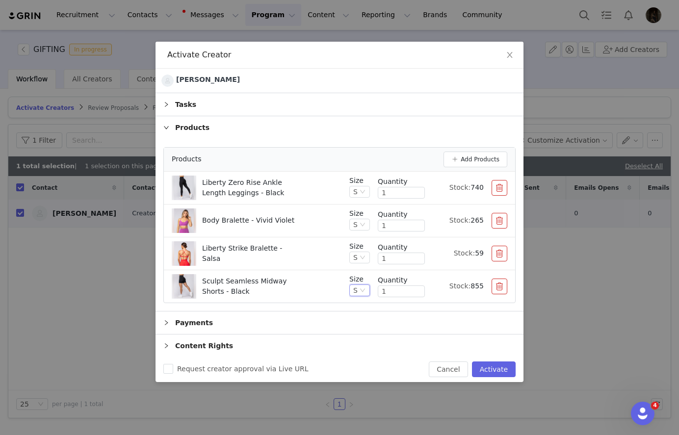
click at [311, 253] on div "Liberty Strike Bralette - Salsa" at bounding box center [257, 253] width 170 height 25
click at [503, 285] on button "button" at bounding box center [500, 287] width 16 height 16
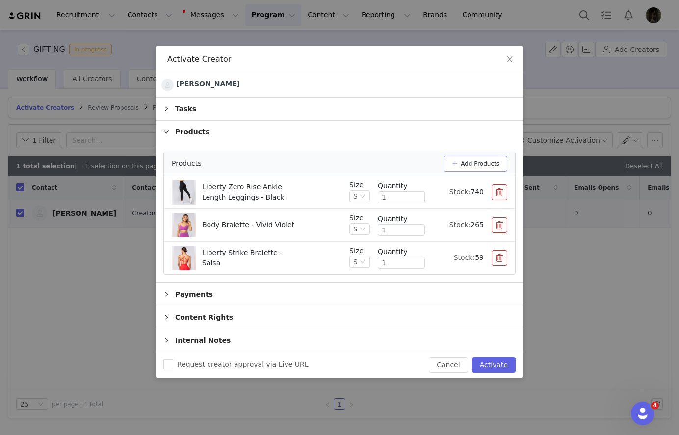
click at [473, 161] on button "Add Products" at bounding box center [476, 164] width 64 height 16
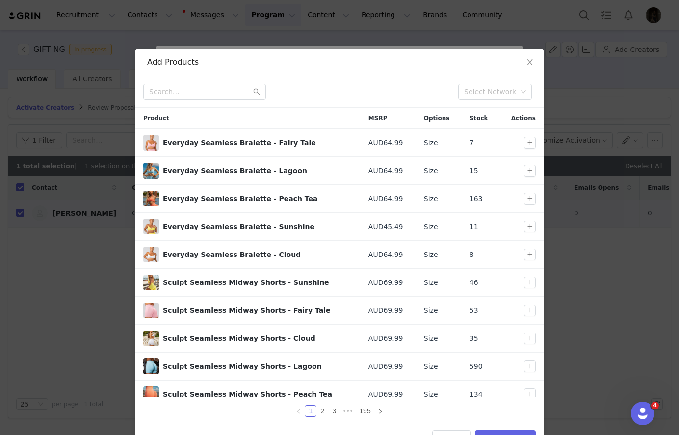
click at [222, 106] on div "Select Network" at bounding box center [339, 92] width 408 height 32
click at [213, 93] on input "text" at bounding box center [204, 92] width 123 height 16
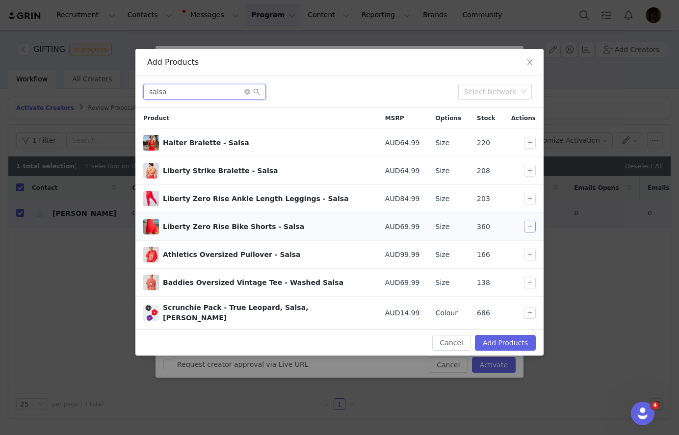
type input "salsa"
click at [528, 224] on button "button" at bounding box center [530, 227] width 12 height 12
click at [502, 339] on button "Add Products" at bounding box center [505, 343] width 61 height 16
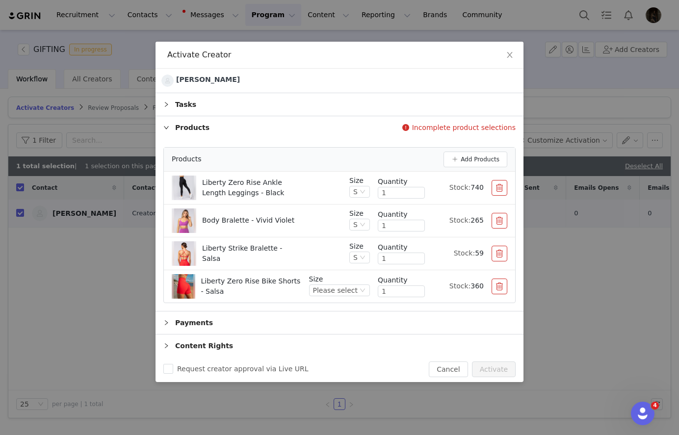
click at [346, 298] on li "Liberty Zero Rise Bike Shorts - Salsa Size Please select Quantity 1 Stock: 360" at bounding box center [339, 286] width 351 height 32
click at [346, 290] on div "Please select" at bounding box center [335, 290] width 45 height 11
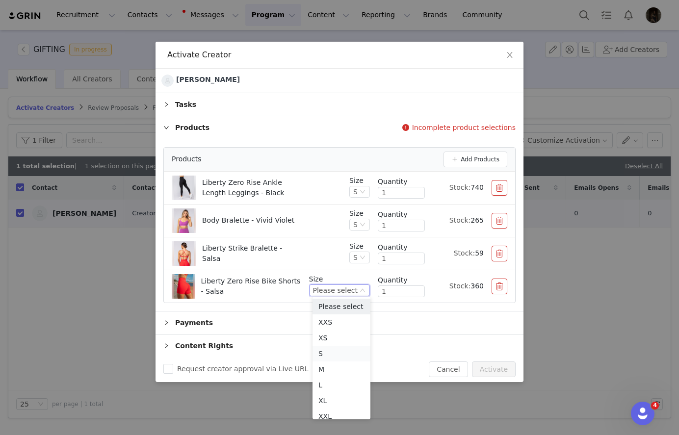
click at [327, 352] on li "S" at bounding box center [342, 354] width 58 height 16
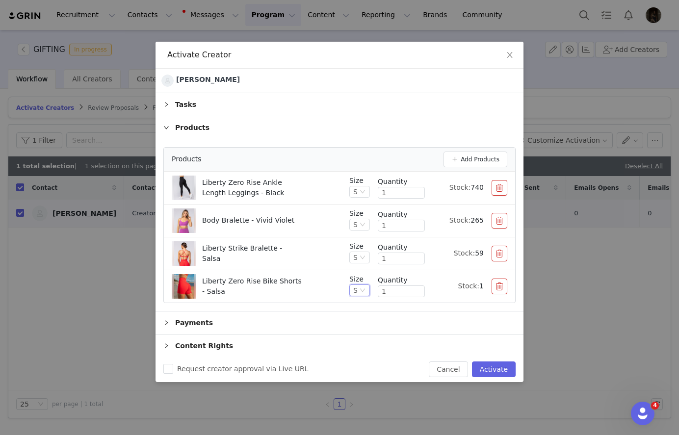
click at [504, 288] on button "button" at bounding box center [500, 287] width 16 height 16
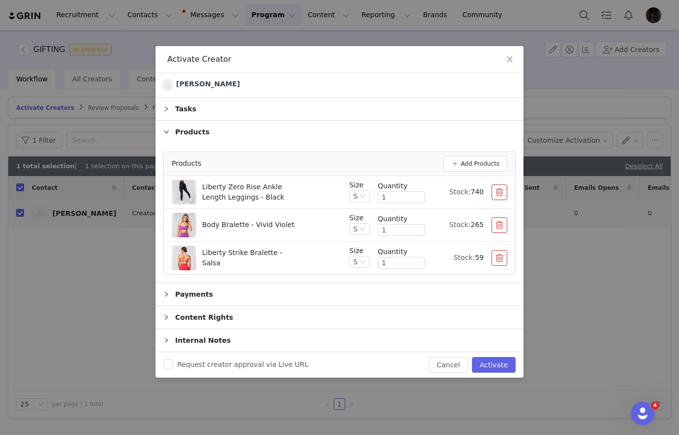
click at [500, 265] on div "Size S Quantity 1 Stock: 59" at bounding box center [428, 258] width 158 height 24
click at [500, 262] on button "button" at bounding box center [500, 258] width 16 height 16
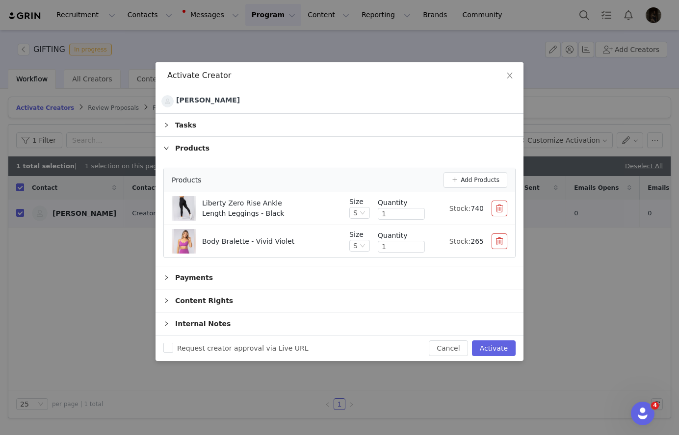
click at [495, 208] on button "button" at bounding box center [500, 209] width 16 height 16
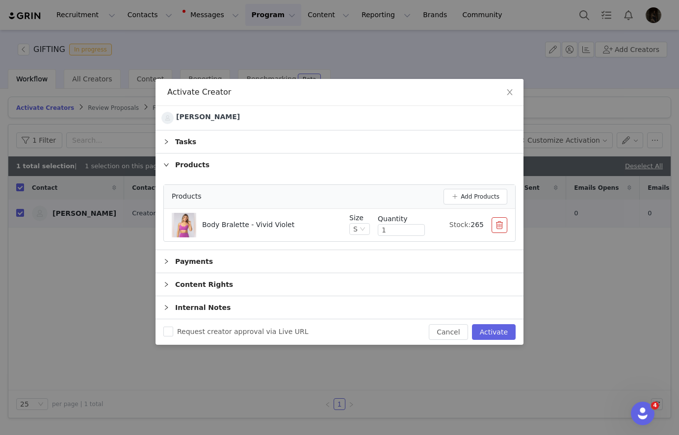
click at [495, 225] on button "button" at bounding box center [500, 225] width 16 height 16
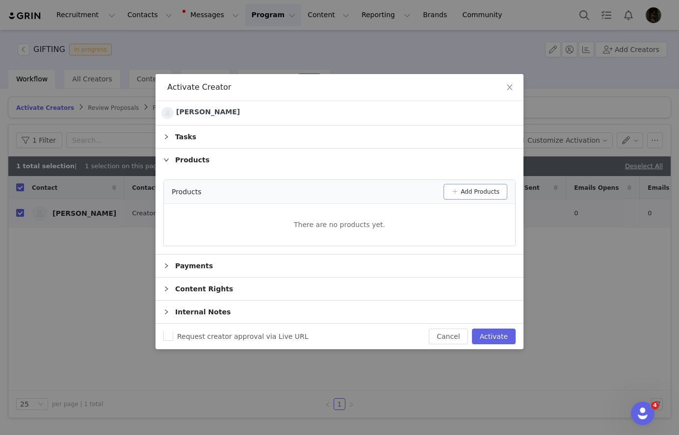
click at [473, 198] on button "Add Products" at bounding box center [476, 192] width 64 height 16
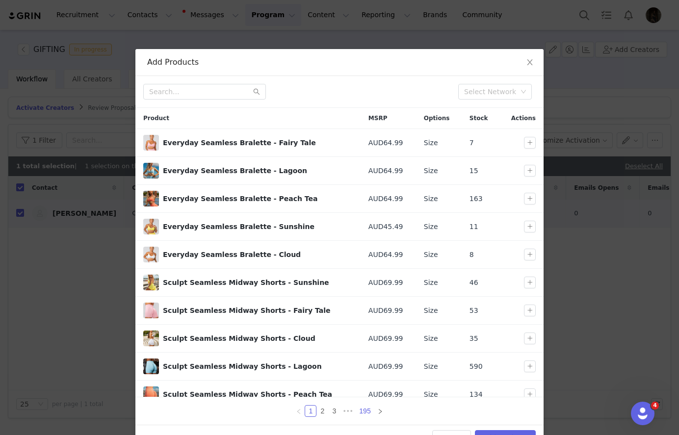
click at [361, 411] on link "195" at bounding box center [364, 411] width 17 height 11
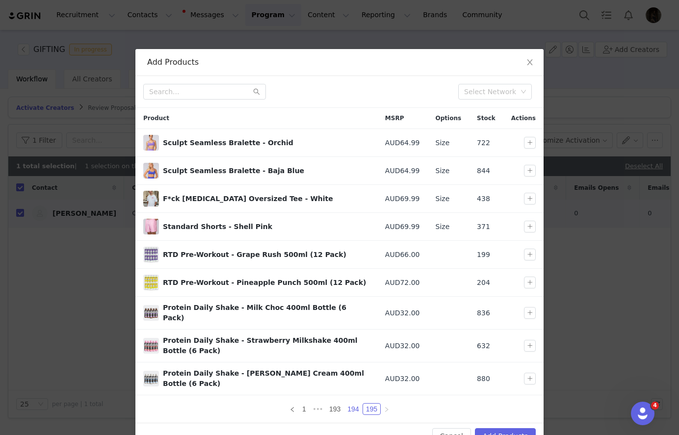
click at [350, 404] on link "194" at bounding box center [352, 409] width 17 height 11
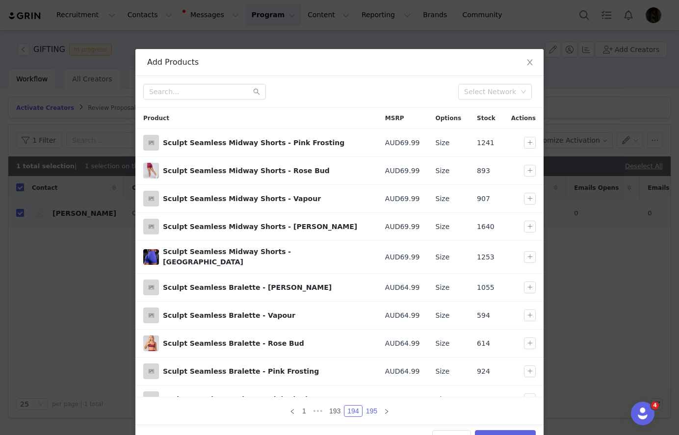
click at [378, 414] on link "195" at bounding box center [371, 411] width 17 height 11
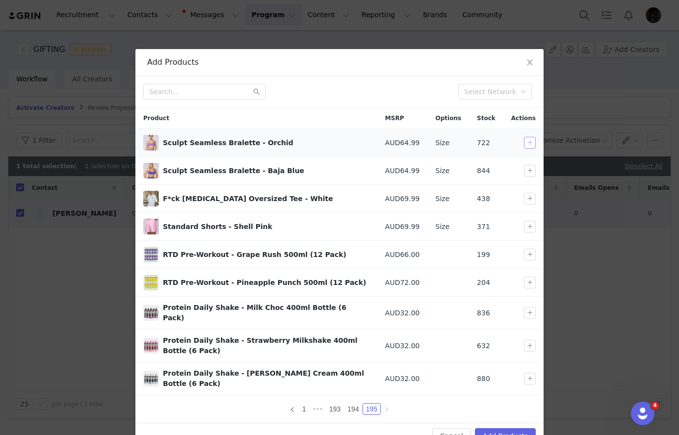
click at [529, 143] on button "button" at bounding box center [530, 143] width 12 height 12
click at [352, 404] on link "194" at bounding box center [352, 409] width 17 height 11
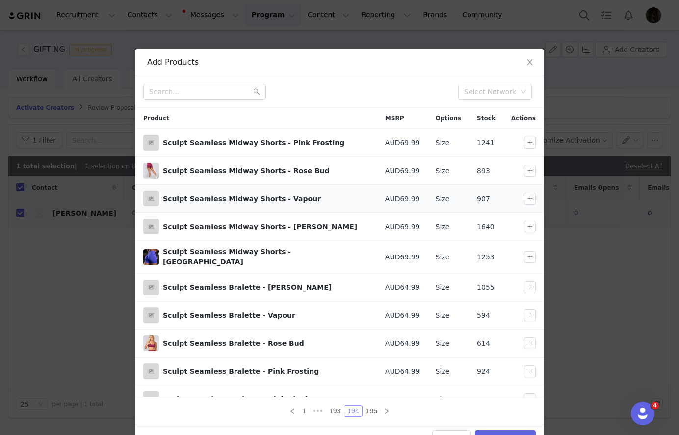
scroll to position [9, 0]
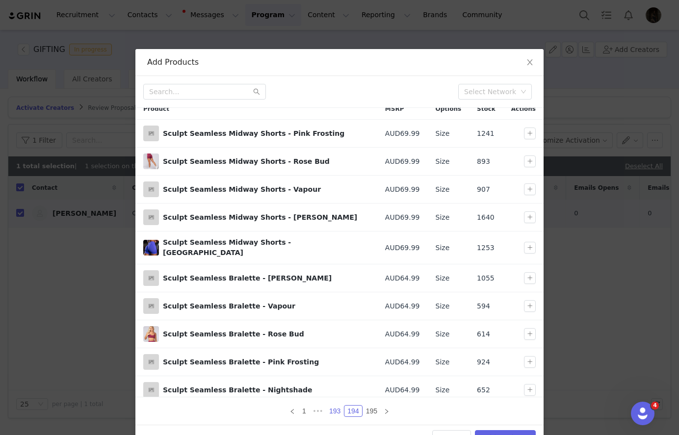
click at [339, 407] on link "193" at bounding box center [334, 411] width 17 height 11
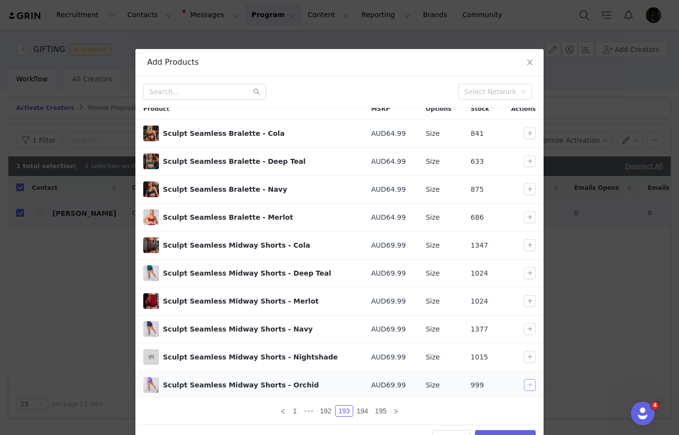
click at [528, 382] on button "button" at bounding box center [530, 385] width 12 height 12
click at [219, 88] on input "text" at bounding box center [204, 92] width 123 height 16
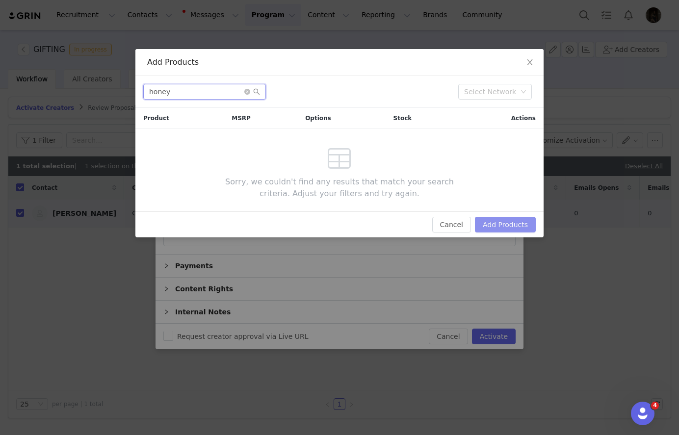
type input "honey"
click at [501, 229] on button "Add Products" at bounding box center [505, 225] width 61 height 16
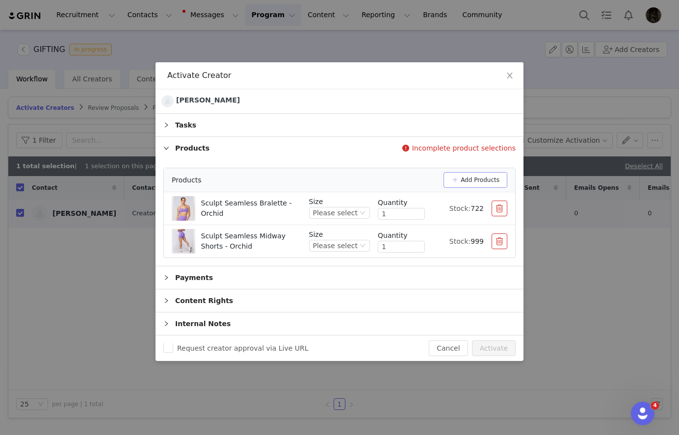
click at [460, 184] on button "Add Products" at bounding box center [476, 180] width 64 height 16
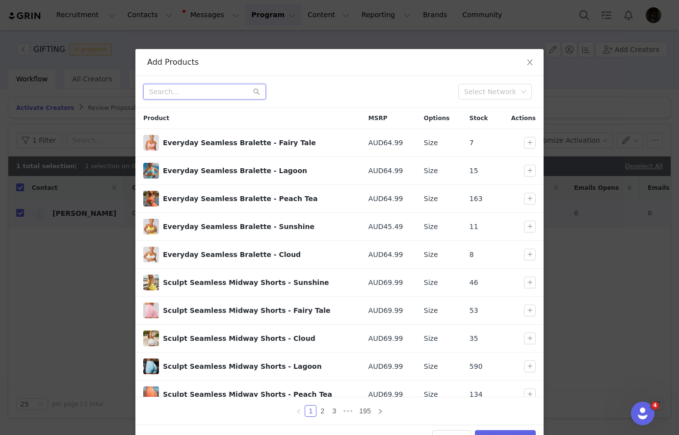
click at [183, 92] on input "text" at bounding box center [204, 92] width 123 height 16
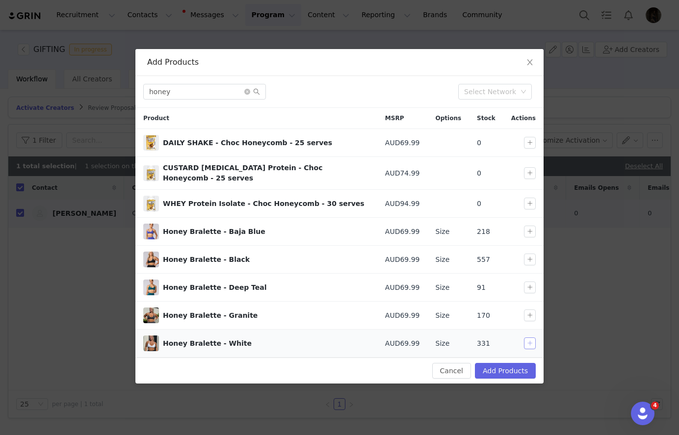
click at [528, 338] on button "button" at bounding box center [530, 344] width 12 height 12
click at [530, 255] on button "button" at bounding box center [530, 260] width 12 height 12
click at [219, 91] on input "honey" at bounding box center [204, 92] width 123 height 16
type input "n"
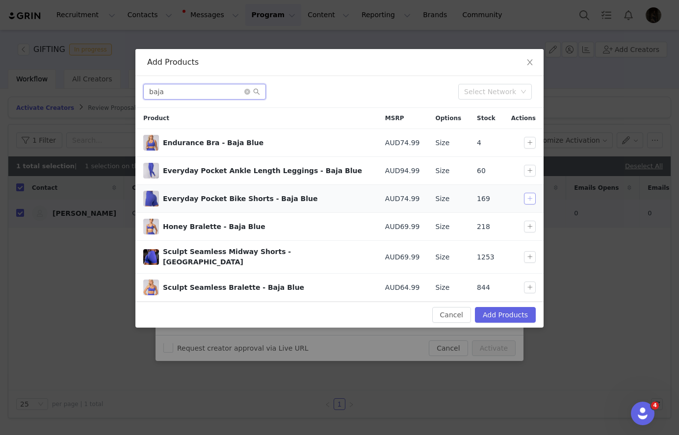
type input "baja"
click at [527, 198] on button "button" at bounding box center [530, 199] width 12 height 12
click at [490, 307] on button "Add Products" at bounding box center [505, 315] width 61 height 16
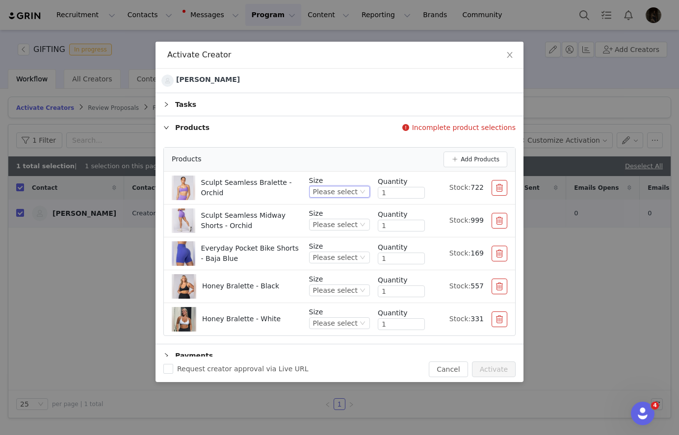
click at [346, 193] on div "Please select" at bounding box center [335, 191] width 45 height 11
click at [333, 237] on li "S" at bounding box center [342, 240] width 58 height 16
click at [336, 219] on div "Please select" at bounding box center [335, 224] width 45 height 11
click at [327, 269] on li "S" at bounding box center [342, 273] width 58 height 16
click at [335, 261] on div "Please select" at bounding box center [335, 257] width 45 height 11
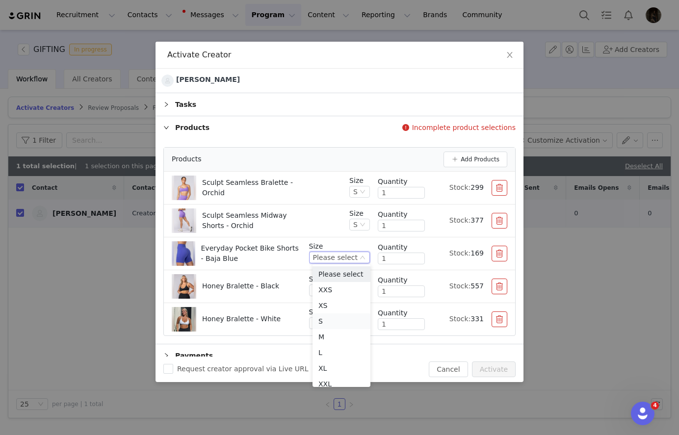
click at [326, 322] on li "S" at bounding box center [342, 322] width 58 height 16
click at [342, 292] on div "Please select" at bounding box center [335, 290] width 45 height 11
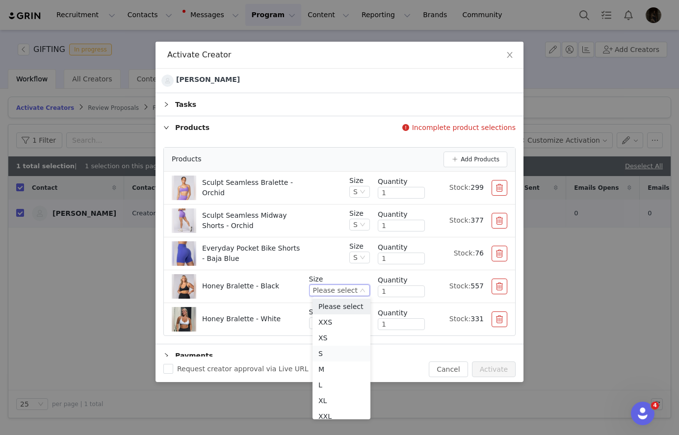
click at [324, 350] on li "S" at bounding box center [342, 354] width 58 height 16
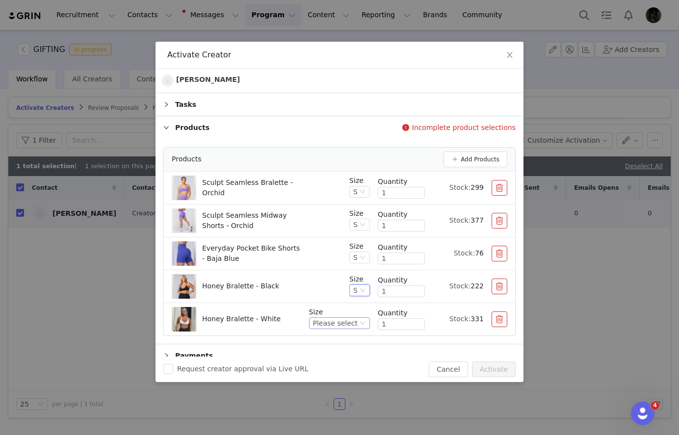
click at [342, 318] on div "Please select" at bounding box center [335, 323] width 45 height 11
click at [332, 250] on li "S" at bounding box center [342, 248] width 58 height 16
click at [501, 281] on button "button" at bounding box center [500, 287] width 16 height 16
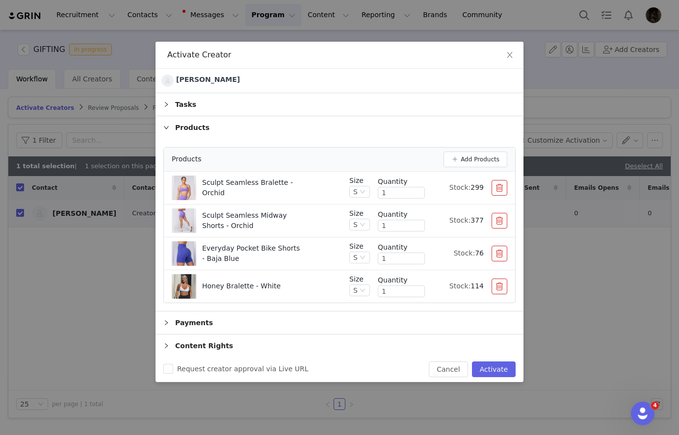
click at [297, 223] on p "Sculpt Seamless Midway Shorts - Orchid" at bounding box center [252, 221] width 100 height 21
click at [494, 292] on button "button" at bounding box center [500, 287] width 16 height 16
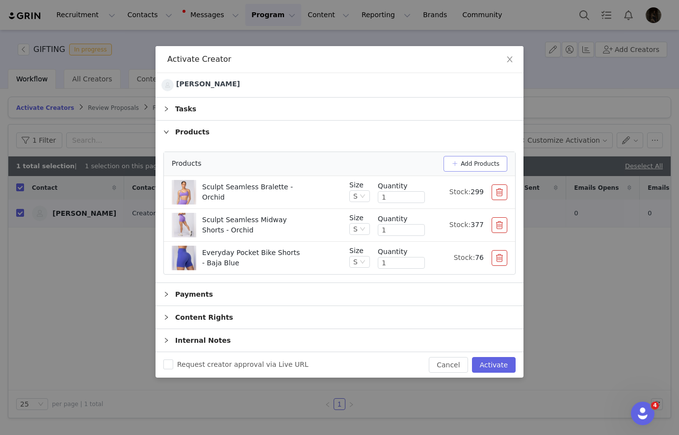
click at [469, 166] on button "Add Products" at bounding box center [476, 164] width 64 height 16
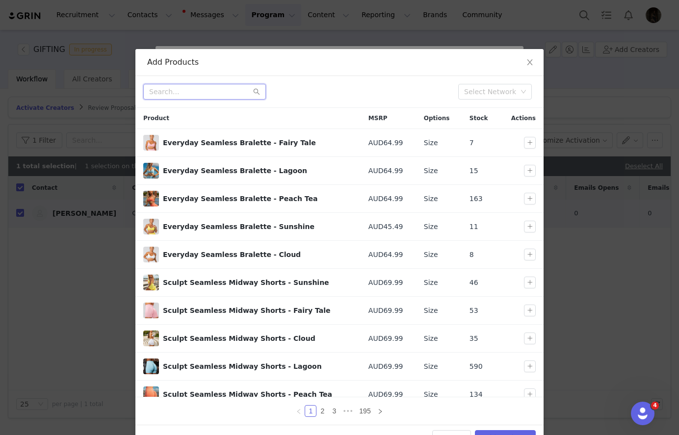
click at [232, 96] on input "text" at bounding box center [204, 92] width 123 height 16
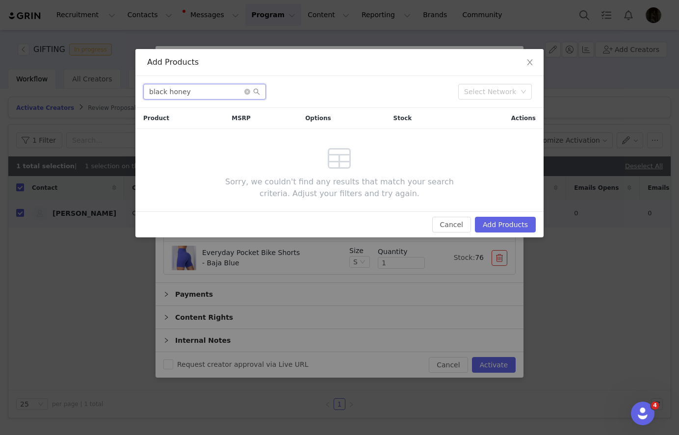
click at [203, 99] on input "black honey" at bounding box center [204, 92] width 123 height 16
click at [203, 98] on input "black honey" at bounding box center [204, 92] width 123 height 16
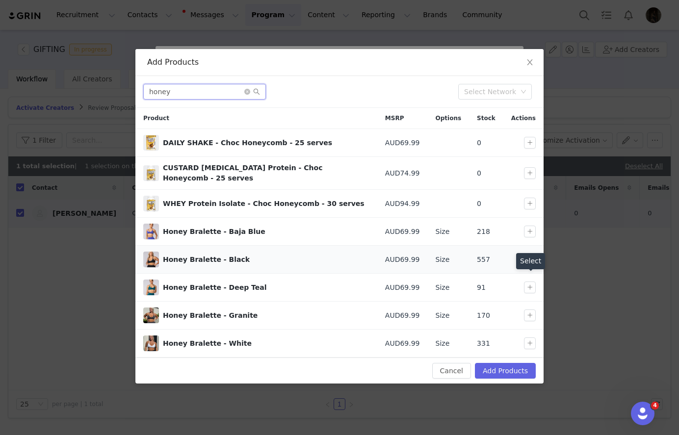
type input "honey"
click at [527, 254] on button "button" at bounding box center [530, 260] width 12 height 12
click at [496, 363] on button "Add Products" at bounding box center [505, 371] width 61 height 16
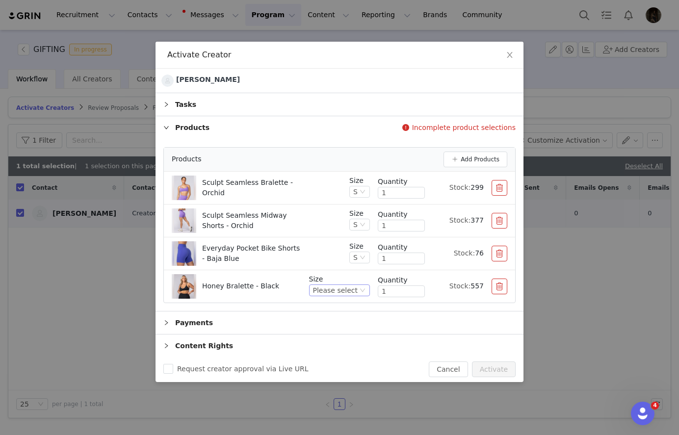
click at [366, 290] on div "Please select" at bounding box center [339, 291] width 61 height 12
click at [330, 357] on li "S" at bounding box center [342, 354] width 58 height 16
click at [330, 254] on div "Everyday Pocket Bike Shorts - Baja Blue" at bounding box center [257, 253] width 170 height 25
click at [485, 156] on button "Add Products" at bounding box center [476, 160] width 64 height 16
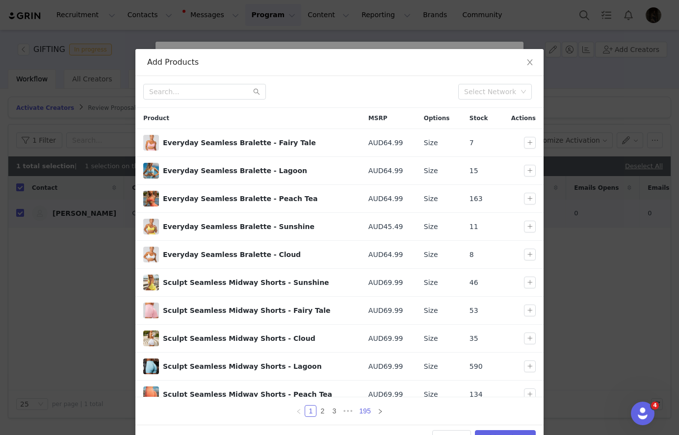
click at [367, 415] on link "195" at bounding box center [364, 411] width 17 height 11
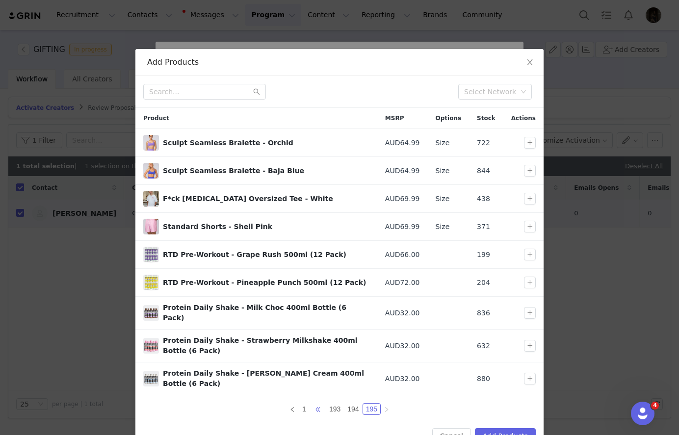
click at [326, 403] on span "•••" at bounding box center [318, 409] width 16 height 12
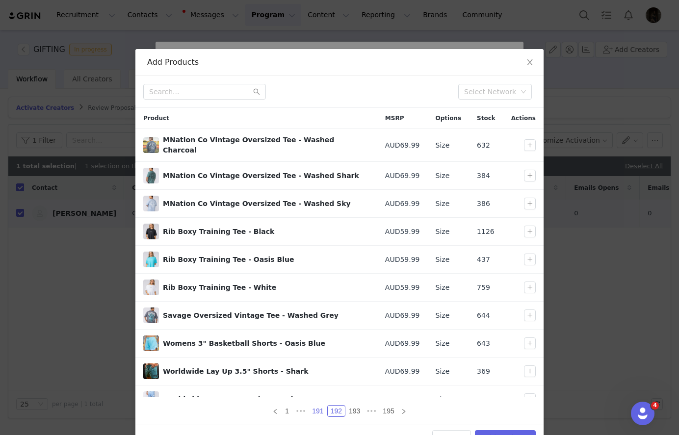
click at [323, 408] on link "191" at bounding box center [317, 411] width 17 height 11
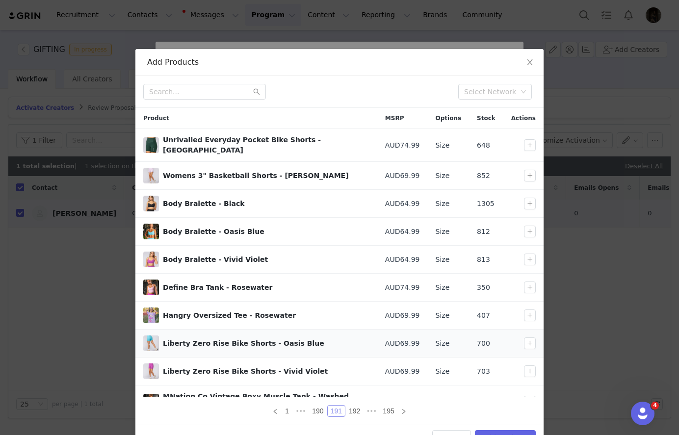
scroll to position [9, 0]
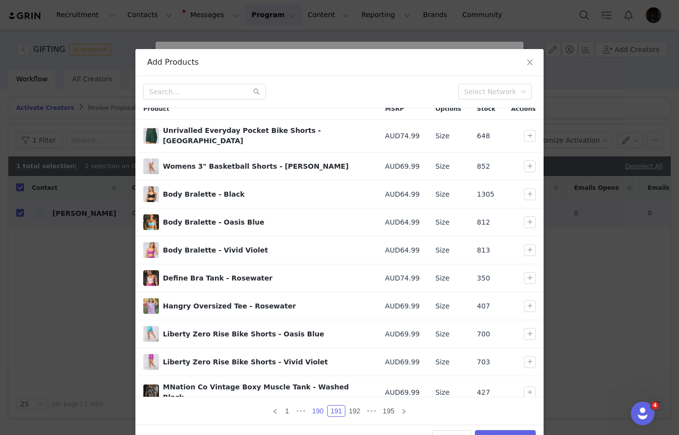
click at [319, 408] on link "190" at bounding box center [317, 411] width 17 height 11
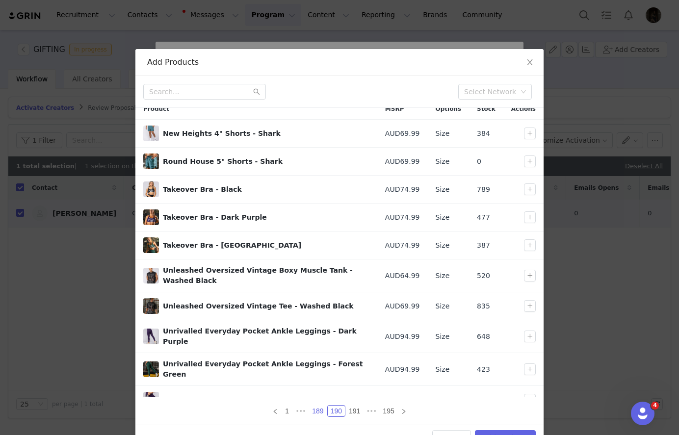
click at [324, 410] on link "189" at bounding box center [317, 411] width 17 height 11
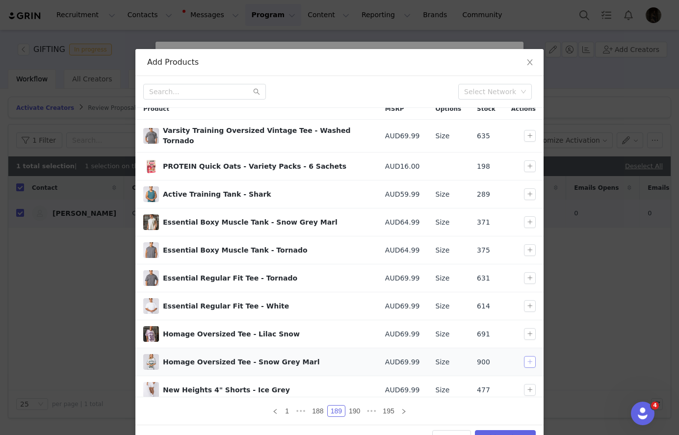
click at [529, 356] on button "button" at bounding box center [530, 362] width 12 height 12
click at [321, 411] on link "188" at bounding box center [317, 411] width 17 height 11
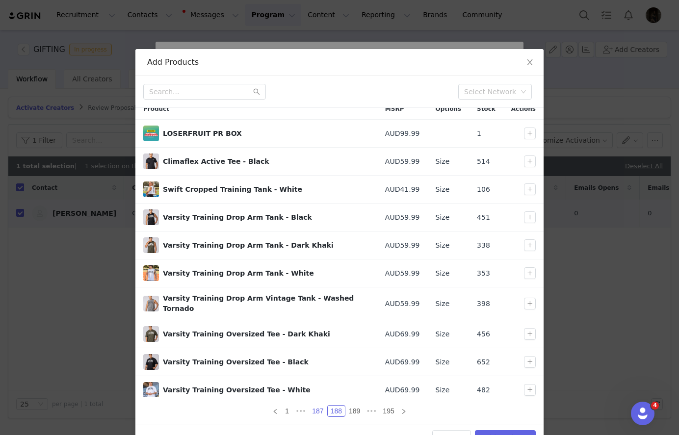
click at [317, 411] on link "187" at bounding box center [317, 411] width 17 height 11
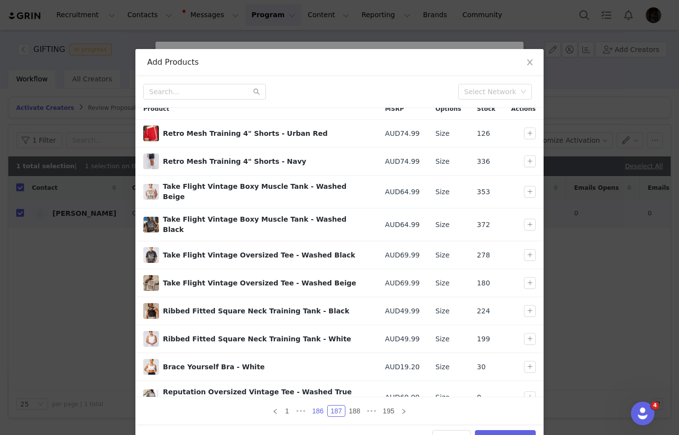
click at [319, 411] on link "186" at bounding box center [317, 411] width 17 height 11
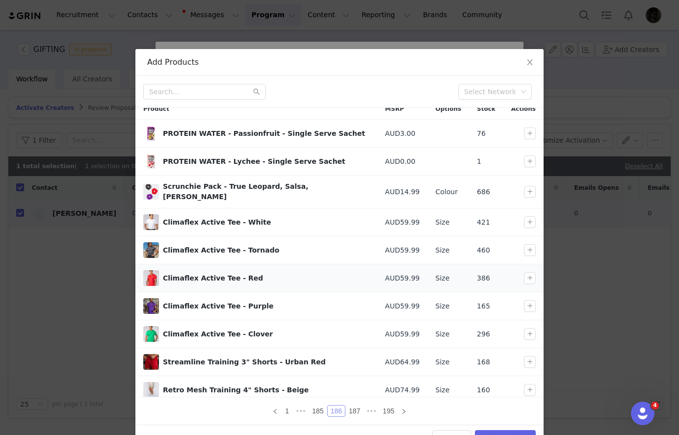
scroll to position [26, 0]
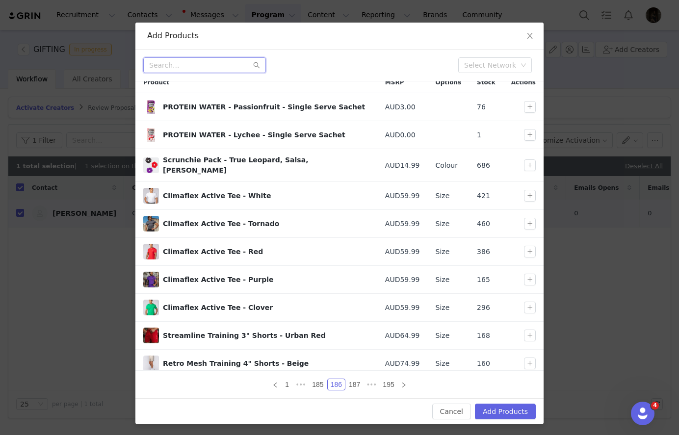
click at [174, 69] on input "text" at bounding box center [204, 65] width 123 height 16
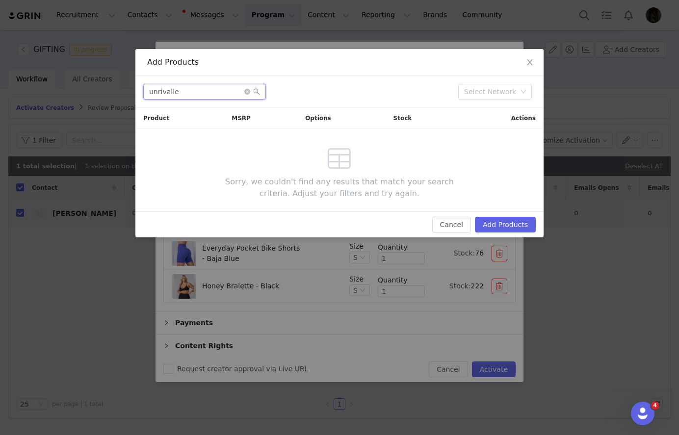
scroll to position [0, 0]
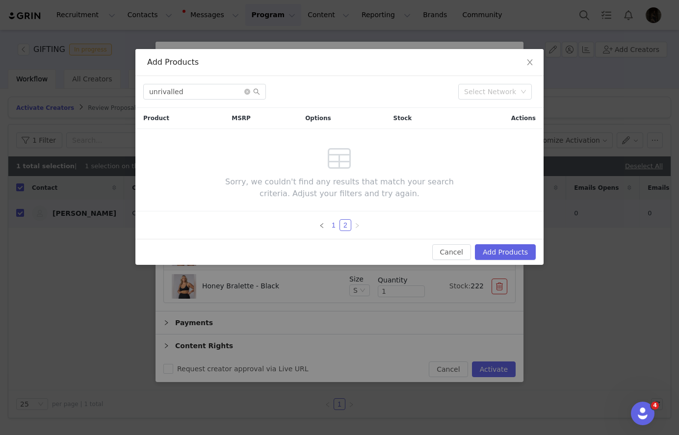
click at [331, 224] on link "1" at bounding box center [333, 225] width 11 height 11
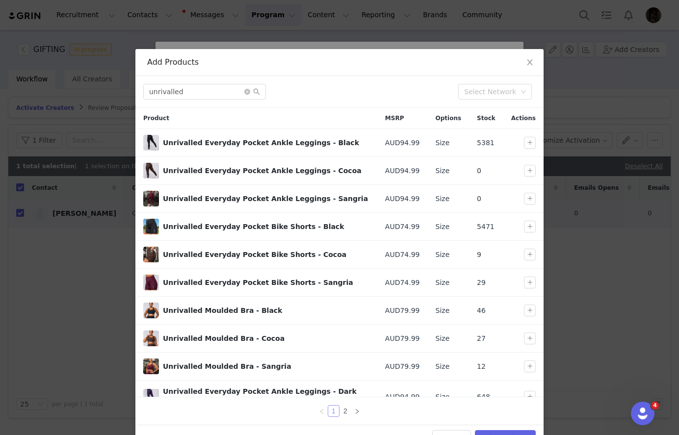
scroll to position [9, 0]
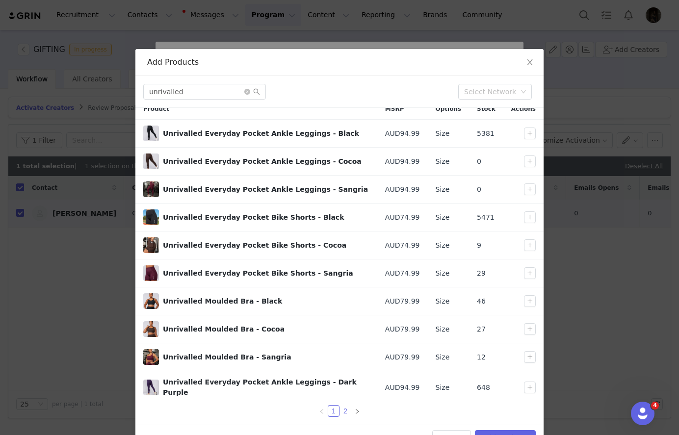
click at [346, 410] on link "2" at bounding box center [345, 411] width 11 height 11
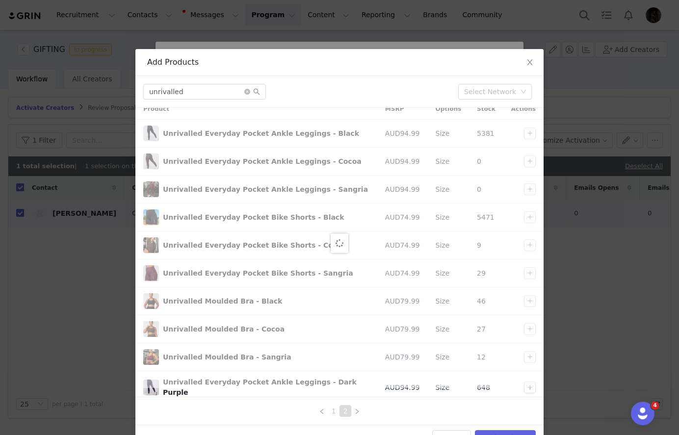
scroll to position [0, 0]
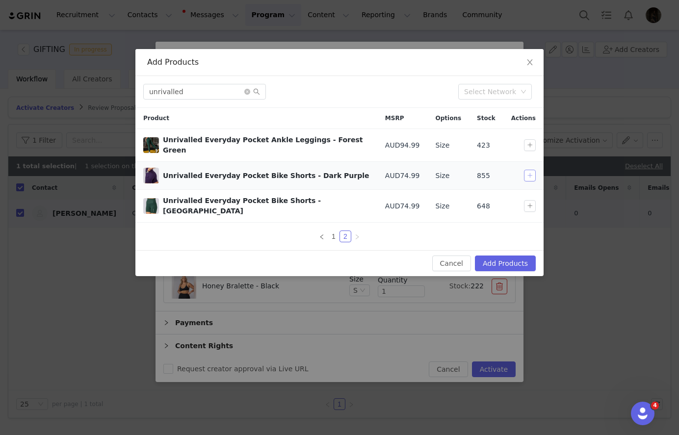
click at [531, 173] on button "button" at bounding box center [530, 176] width 12 height 12
click at [223, 91] on input "unrivalled" at bounding box center [204, 92] width 123 height 16
click at [222, 90] on input "unrivalled" at bounding box center [204, 92] width 123 height 16
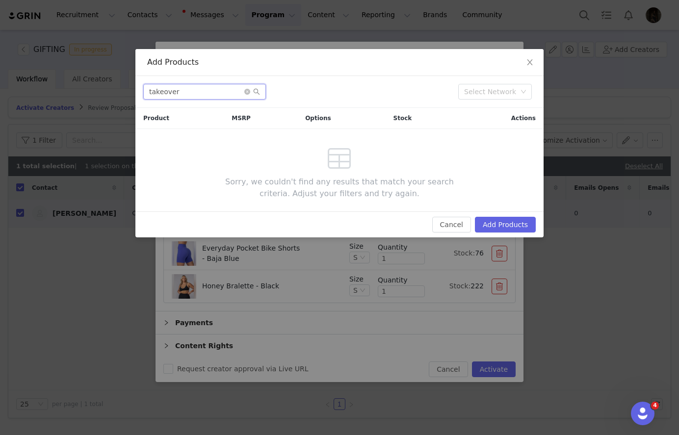
type input "takeover"
click at [500, 215] on div "Cancel Add Products" at bounding box center [339, 224] width 408 height 26
click at [500, 220] on button "Add Products" at bounding box center [505, 225] width 61 height 16
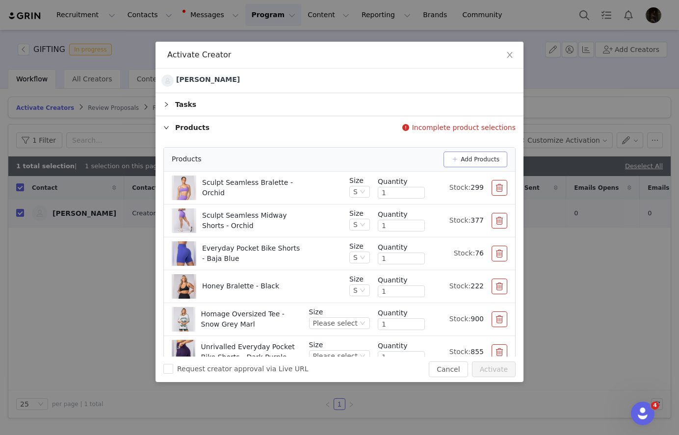
click at [462, 157] on button "Add Products" at bounding box center [476, 160] width 64 height 16
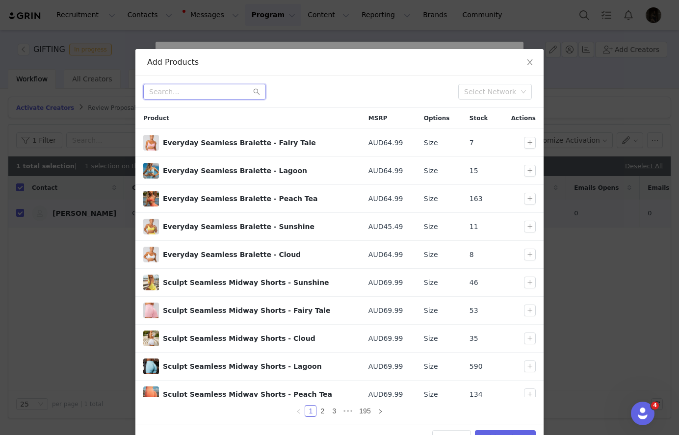
click at [187, 87] on input "text" at bounding box center [204, 92] width 123 height 16
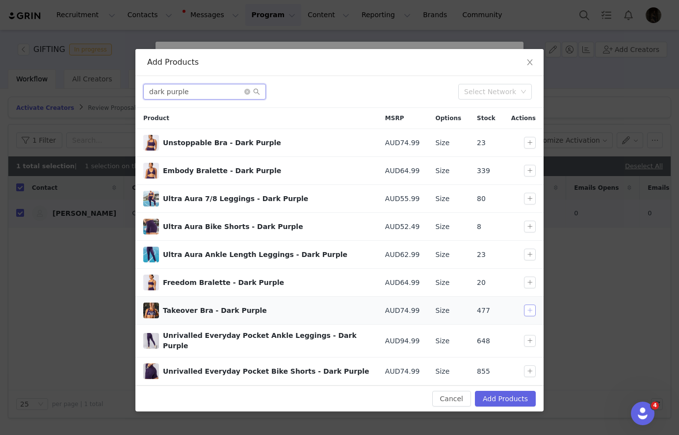
type input "dark purple"
click at [533, 311] on button "button" at bounding box center [530, 311] width 12 height 12
click at [513, 374] on td at bounding box center [523, 372] width 40 height 28
click at [513, 391] on button "Add Products" at bounding box center [505, 399] width 61 height 16
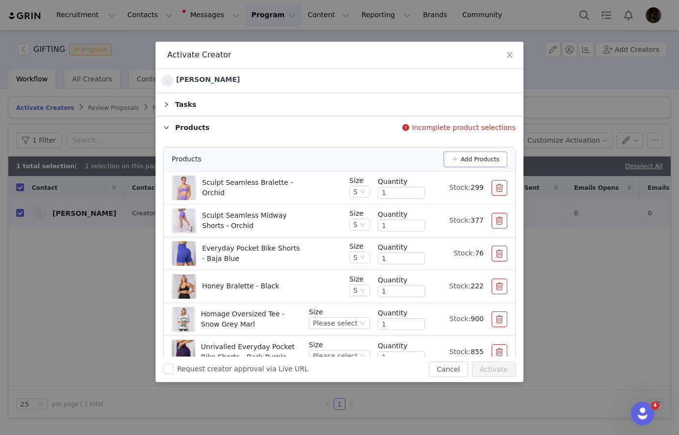
scroll to position [42, 0]
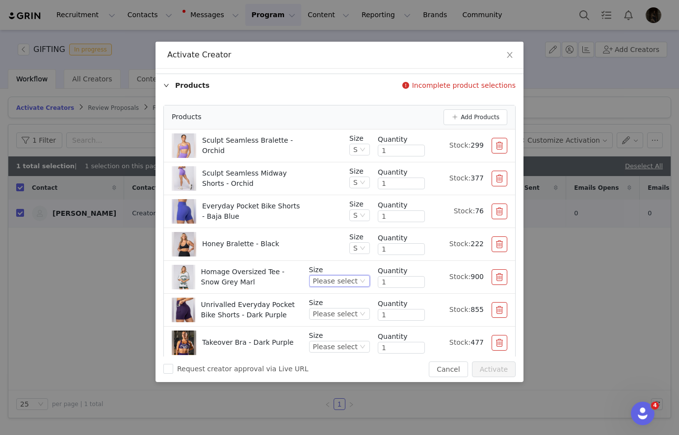
click at [353, 277] on div "Please select" at bounding box center [335, 281] width 45 height 11
click at [329, 341] on li "S" at bounding box center [342, 344] width 58 height 16
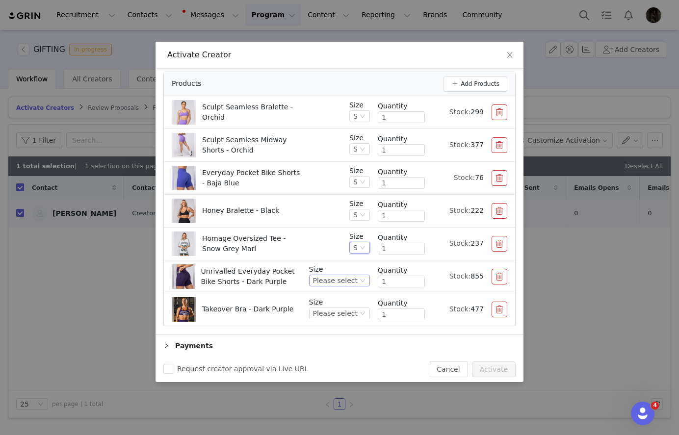
click at [343, 277] on div "Please select" at bounding box center [335, 280] width 45 height 11
click at [328, 342] on li "S" at bounding box center [342, 344] width 58 height 16
click at [344, 309] on div "Please select" at bounding box center [335, 313] width 45 height 11
click at [339, 237] on li "S" at bounding box center [342, 238] width 58 height 16
click at [493, 277] on button "button" at bounding box center [500, 277] width 16 height 16
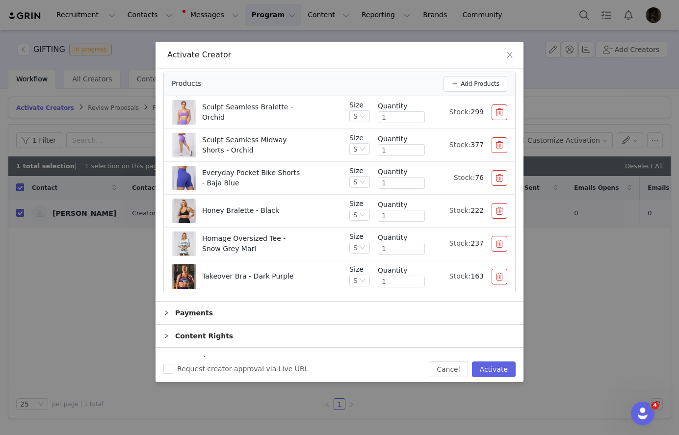
click at [500, 276] on button "button" at bounding box center [500, 277] width 16 height 16
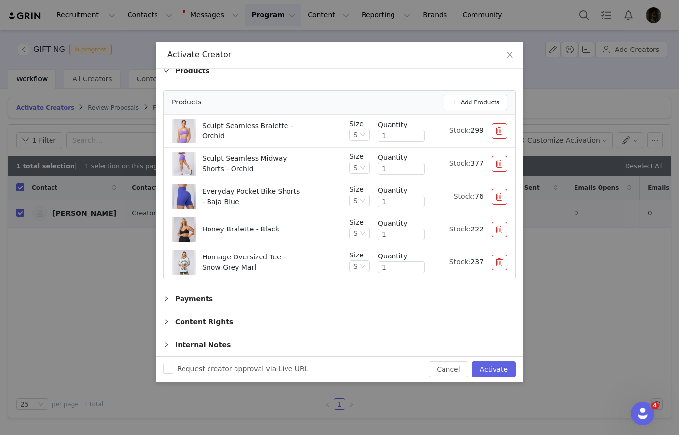
scroll to position [55, 0]
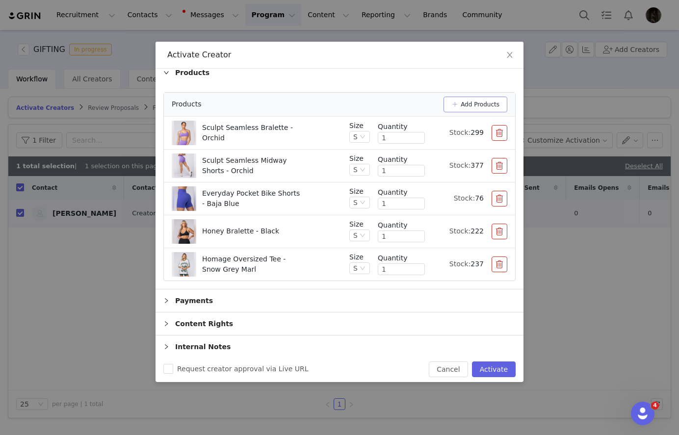
click at [475, 106] on button "Add Products" at bounding box center [476, 105] width 64 height 16
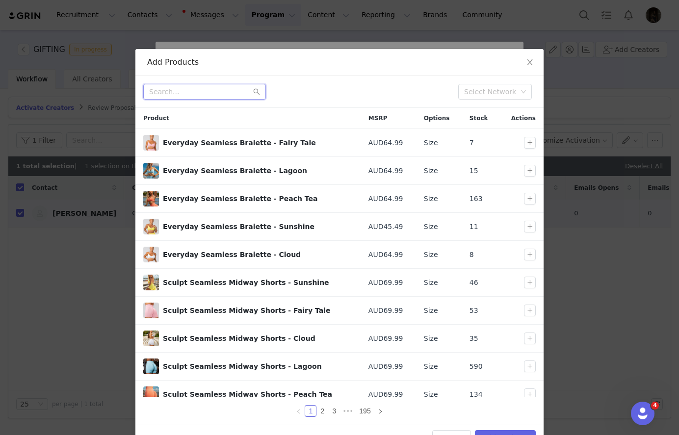
click at [200, 89] on input "text" at bounding box center [204, 92] width 123 height 16
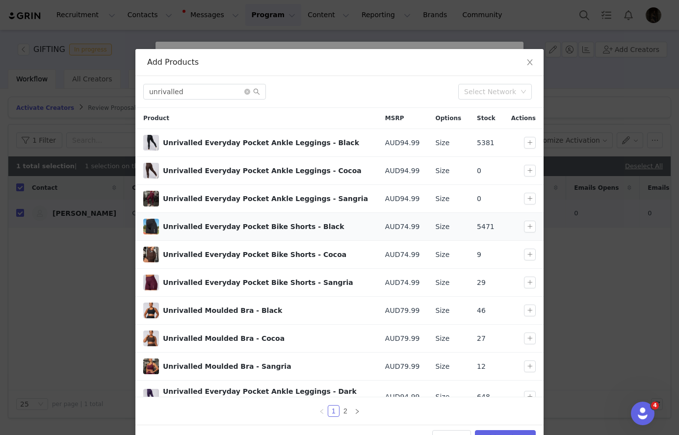
click at [529, 232] on td at bounding box center [523, 227] width 40 height 28
click at [529, 230] on button "button" at bounding box center [530, 227] width 12 height 12
click at [192, 93] on input "unrivalled" at bounding box center [204, 92] width 123 height 16
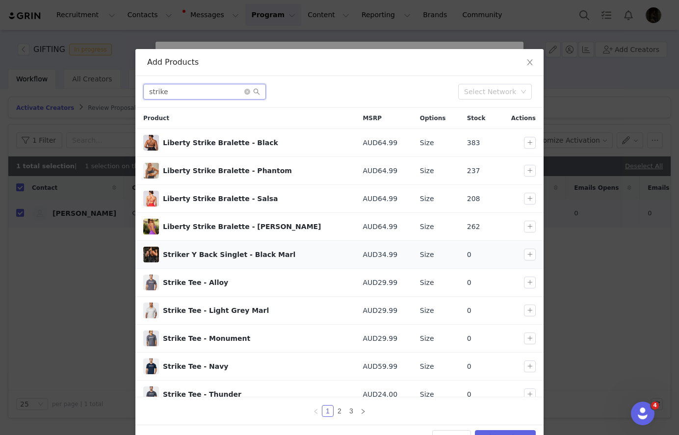
scroll to position [9, 0]
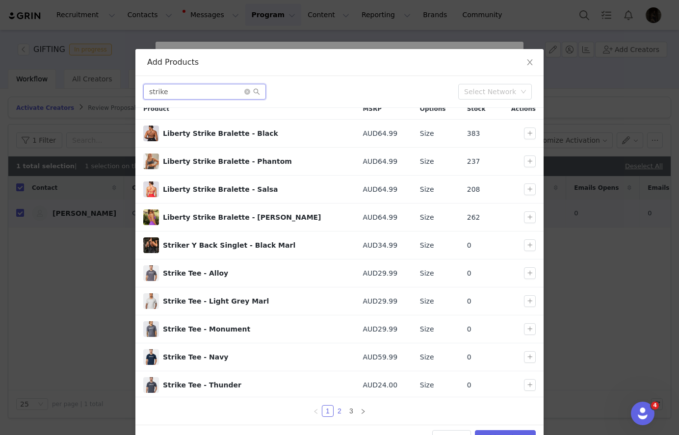
type input "strike"
click at [340, 411] on link "2" at bounding box center [339, 411] width 11 height 11
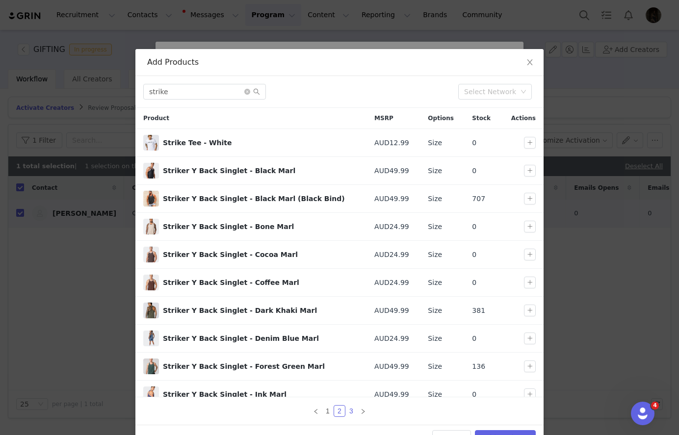
click at [354, 411] on link "3" at bounding box center [351, 411] width 11 height 11
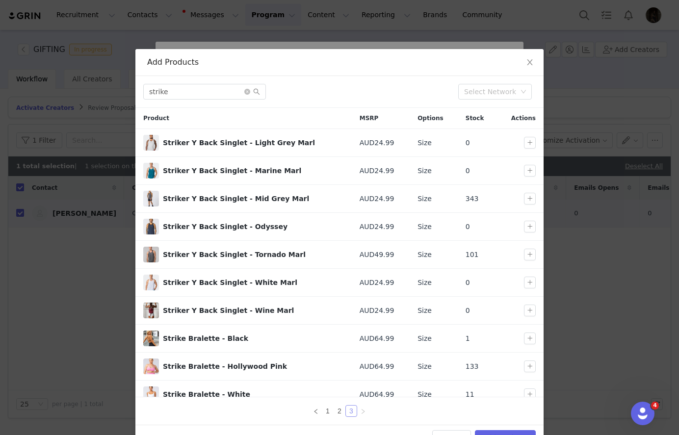
scroll to position [9, 0]
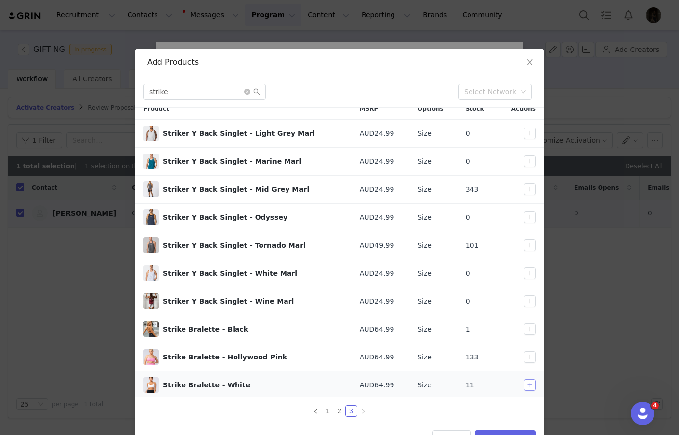
click at [531, 384] on button "button" at bounding box center [530, 385] width 12 height 12
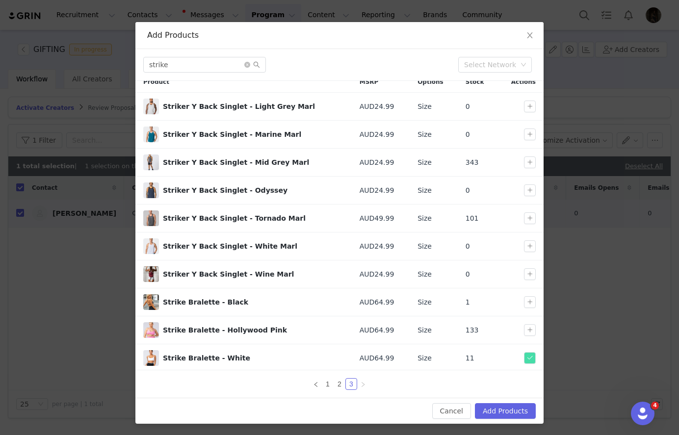
click at [491, 400] on div "Cancel Add Products" at bounding box center [339, 411] width 408 height 26
click at [492, 404] on button "Add Products" at bounding box center [505, 411] width 61 height 16
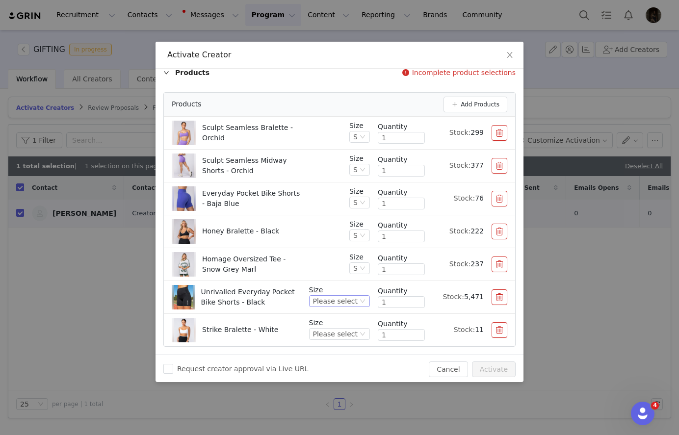
click at [359, 295] on div "Please select" at bounding box center [339, 301] width 61 height 12
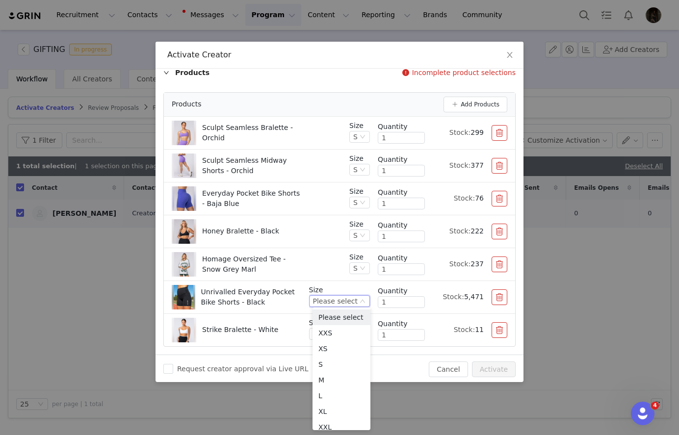
click at [359, 302] on div "Please select" at bounding box center [339, 301] width 61 height 12
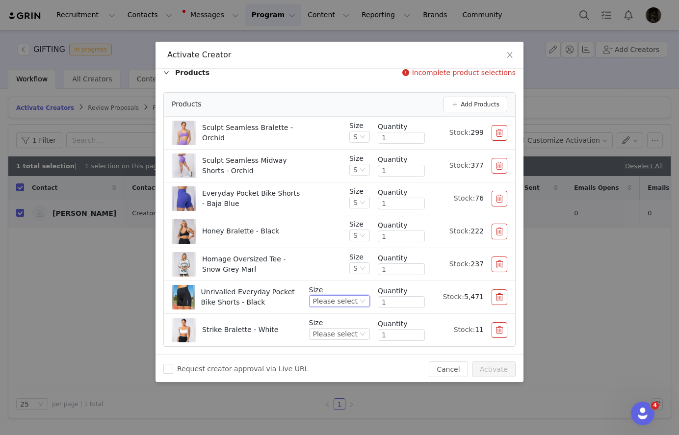
click at [359, 301] on div "Please select" at bounding box center [339, 301] width 61 height 12
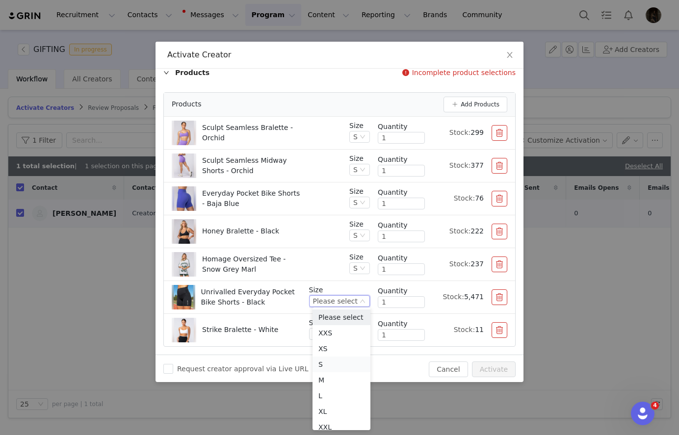
click at [330, 365] on li "S" at bounding box center [342, 365] width 58 height 16
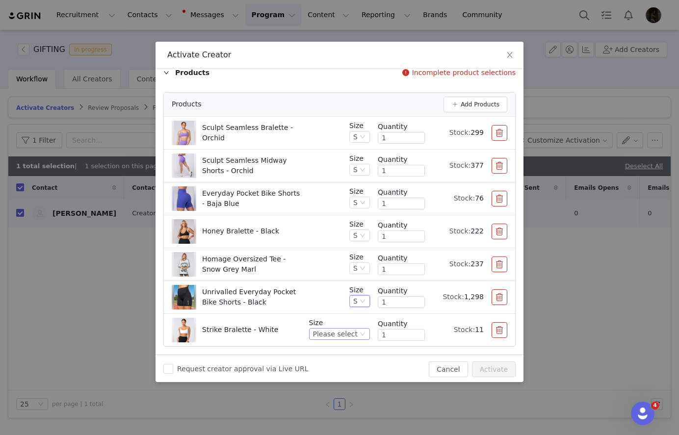
click at [353, 330] on div "Please select" at bounding box center [335, 334] width 45 height 11
click at [330, 253] on li "S" at bounding box center [342, 254] width 58 height 16
click at [507, 334] on button "button" at bounding box center [500, 330] width 16 height 16
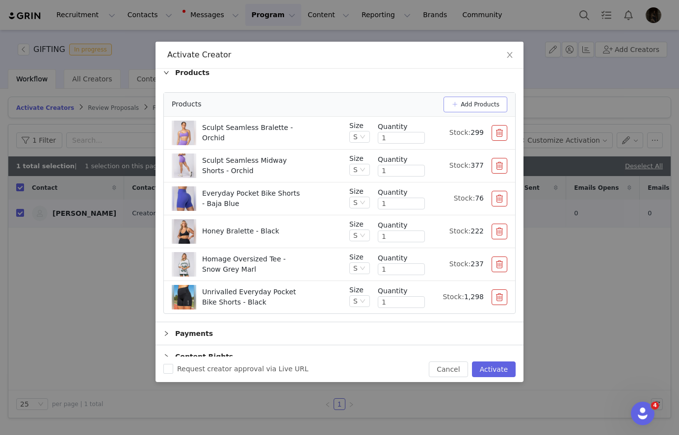
click at [453, 107] on button "Add Products" at bounding box center [476, 105] width 64 height 16
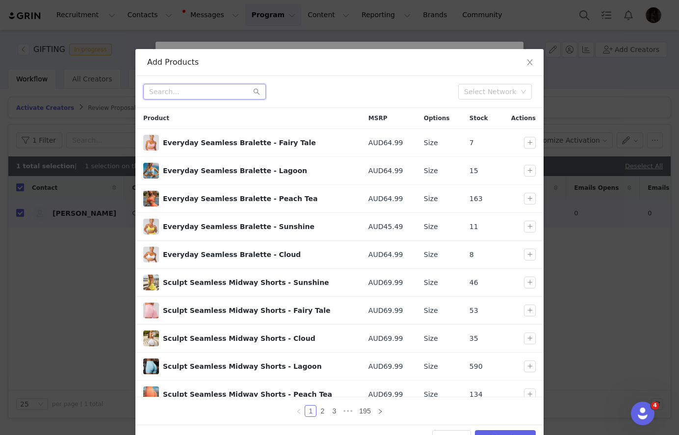
click at [168, 92] on input "text" at bounding box center [204, 92] width 123 height 16
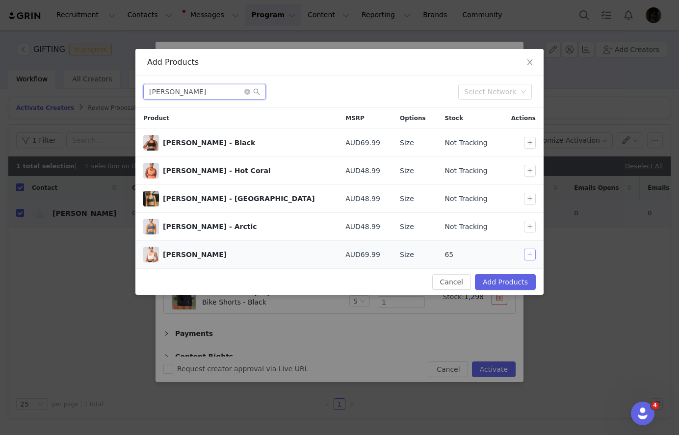
type input "[PERSON_NAME]"
click at [526, 254] on button "button" at bounding box center [530, 255] width 12 height 12
click at [513, 276] on button "Add Products" at bounding box center [505, 282] width 61 height 16
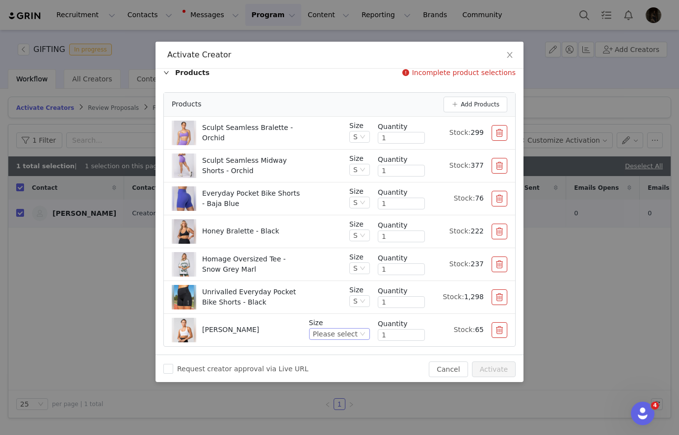
click at [359, 330] on div "Please select" at bounding box center [339, 334] width 61 height 12
click at [324, 251] on li "S" at bounding box center [342, 254] width 58 height 16
click at [324, 252] on div "Homage Oversized Tee - Snow Grey Marl" at bounding box center [257, 264] width 170 height 25
click at [487, 368] on button "Activate" at bounding box center [494, 370] width 44 height 16
checkbox input "false"
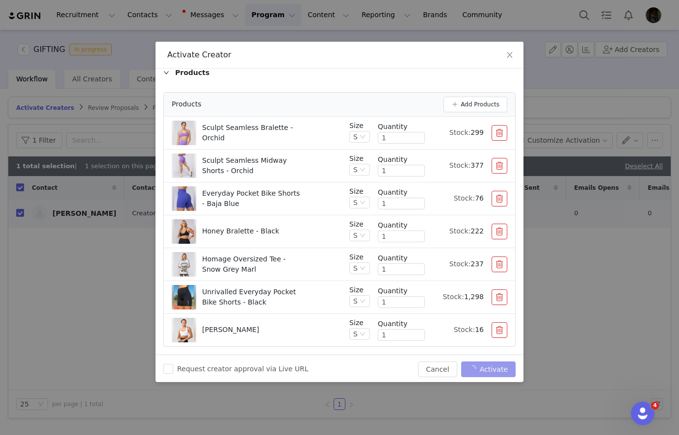
checkbox input "false"
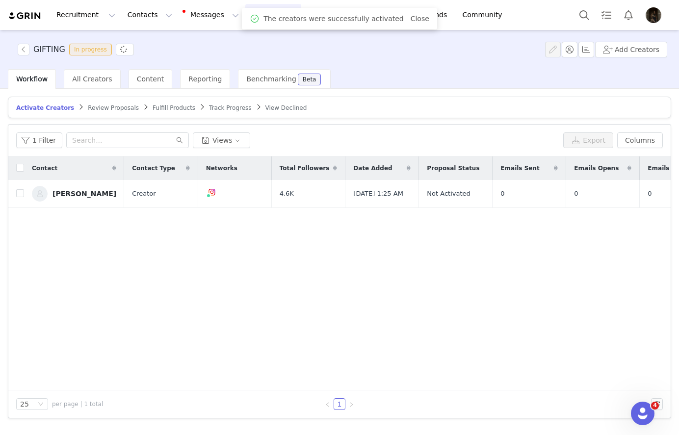
click at [153, 106] on span "Fulfill Products" at bounding box center [174, 108] width 43 height 7
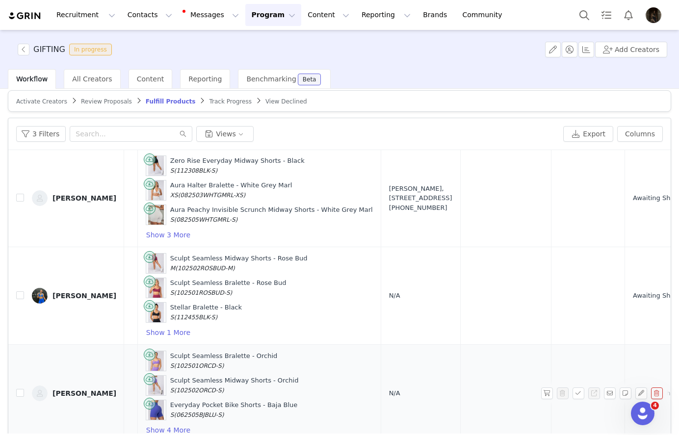
scroll to position [24, 343]
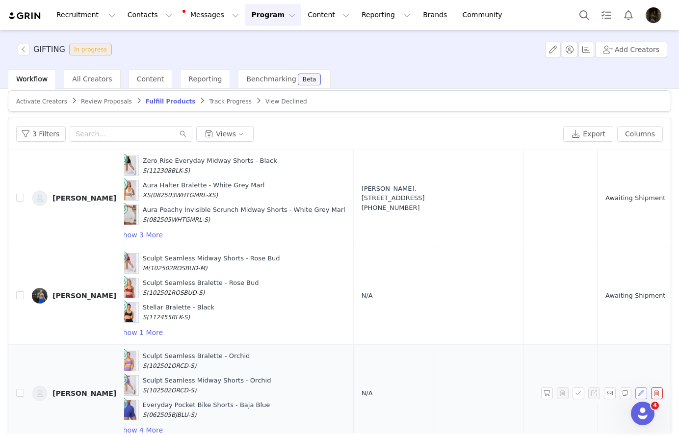
click at [644, 388] on button "button" at bounding box center [641, 394] width 12 height 12
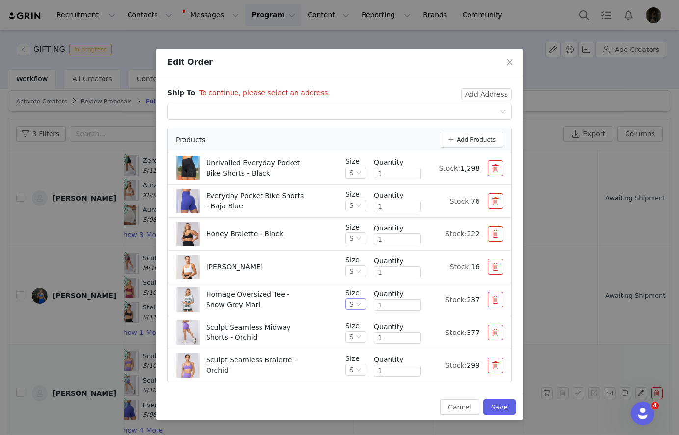
click at [351, 302] on div "S" at bounding box center [351, 304] width 4 height 11
click at [356, 380] on li "M" at bounding box center [356, 383] width 20 height 16
click at [507, 406] on button "Save" at bounding box center [499, 407] width 32 height 16
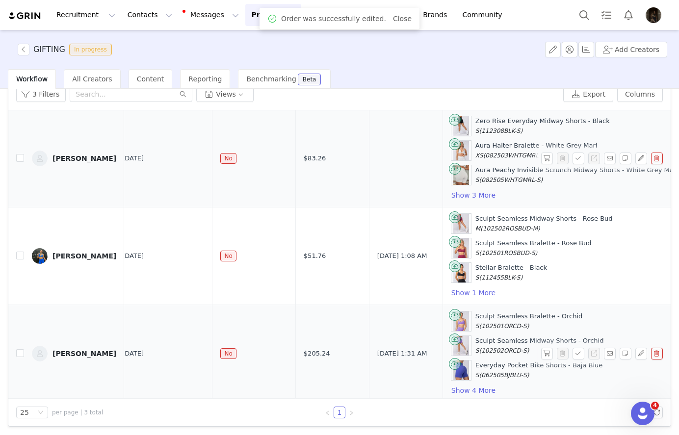
scroll to position [0, 0]
